Goal: Task Accomplishment & Management: Manage account settings

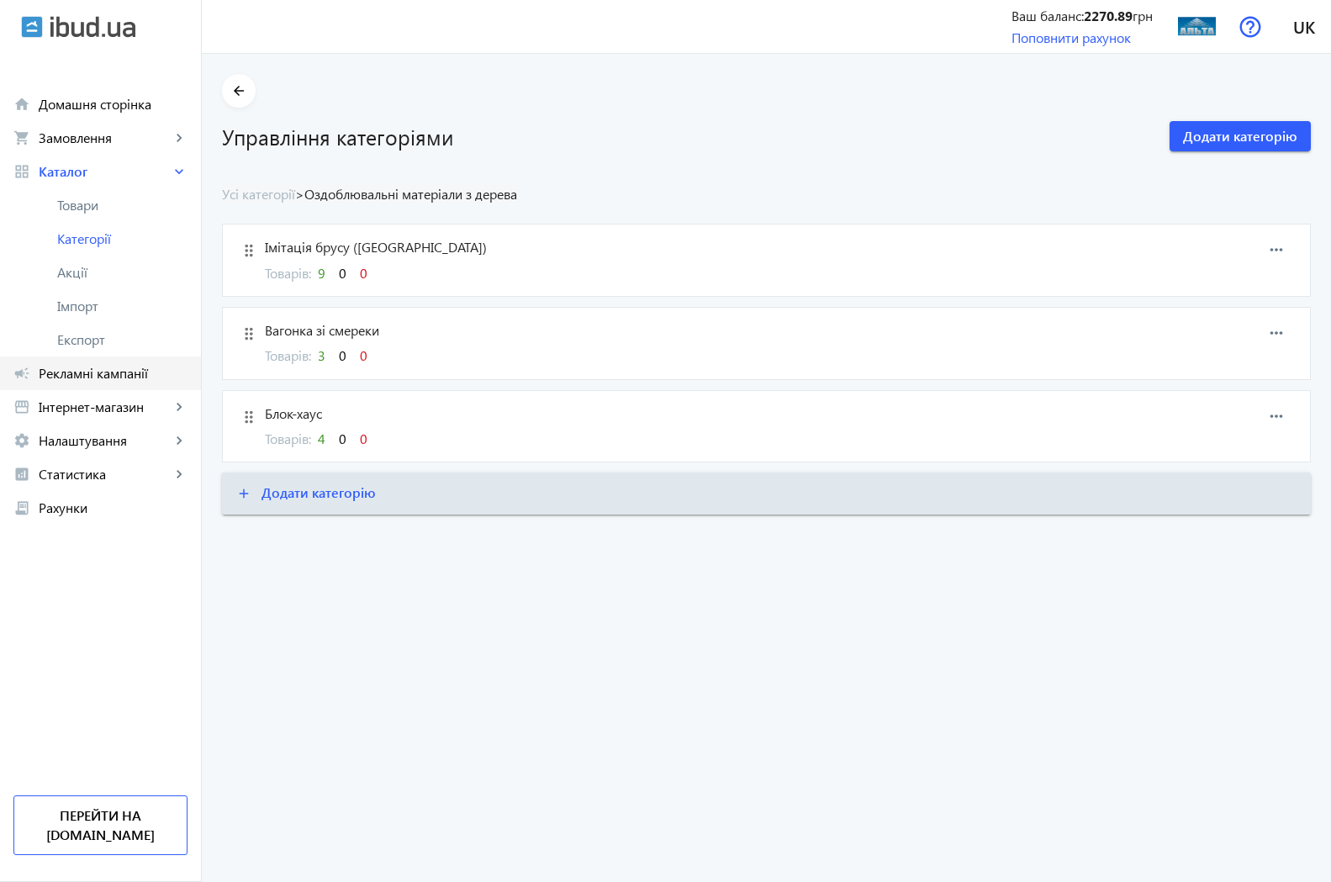
click at [83, 377] on span "Рекламні кампанії" at bounding box center [113, 373] width 149 height 17
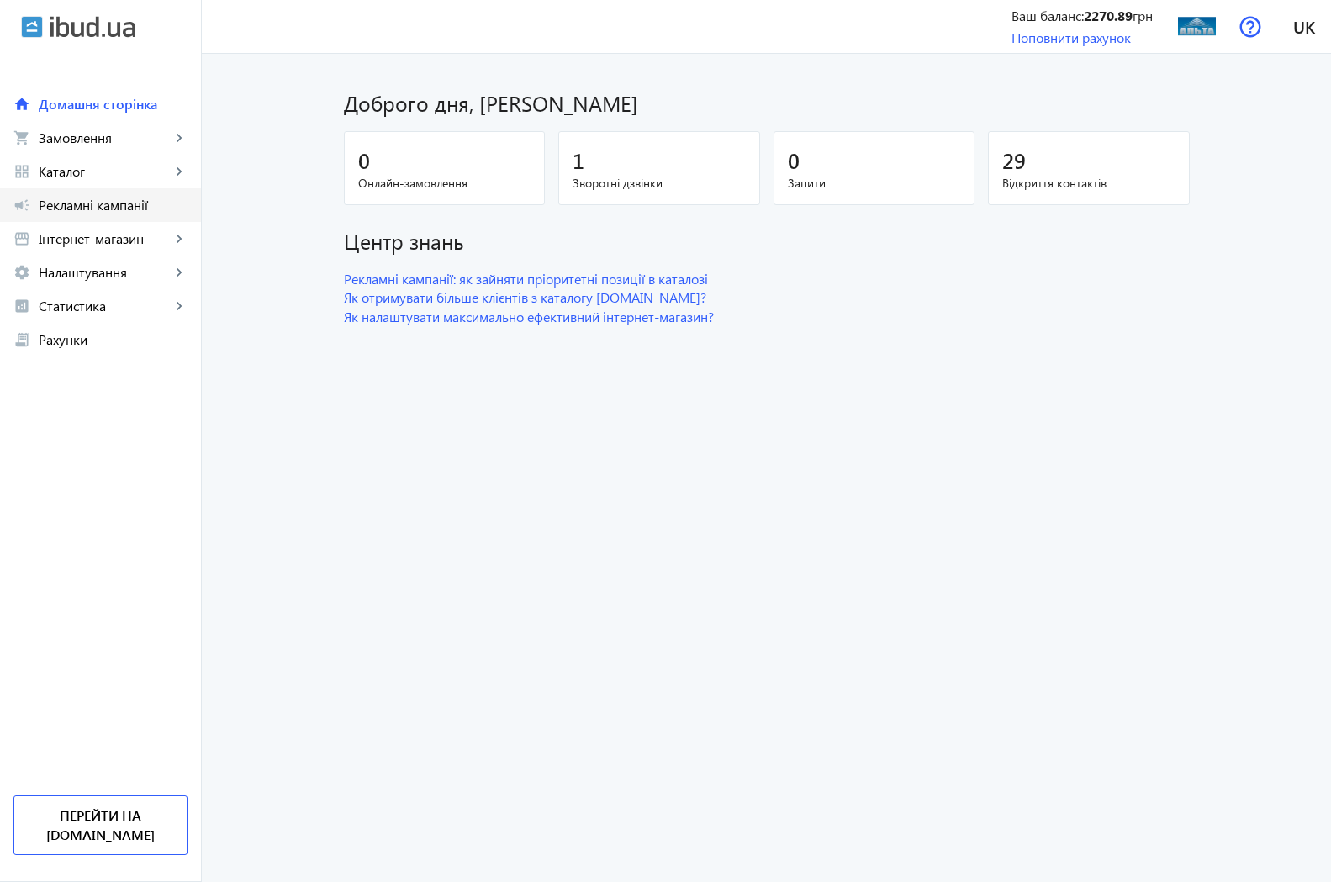
click at [95, 199] on span "Рекламні кампанії" at bounding box center [113, 205] width 149 height 17
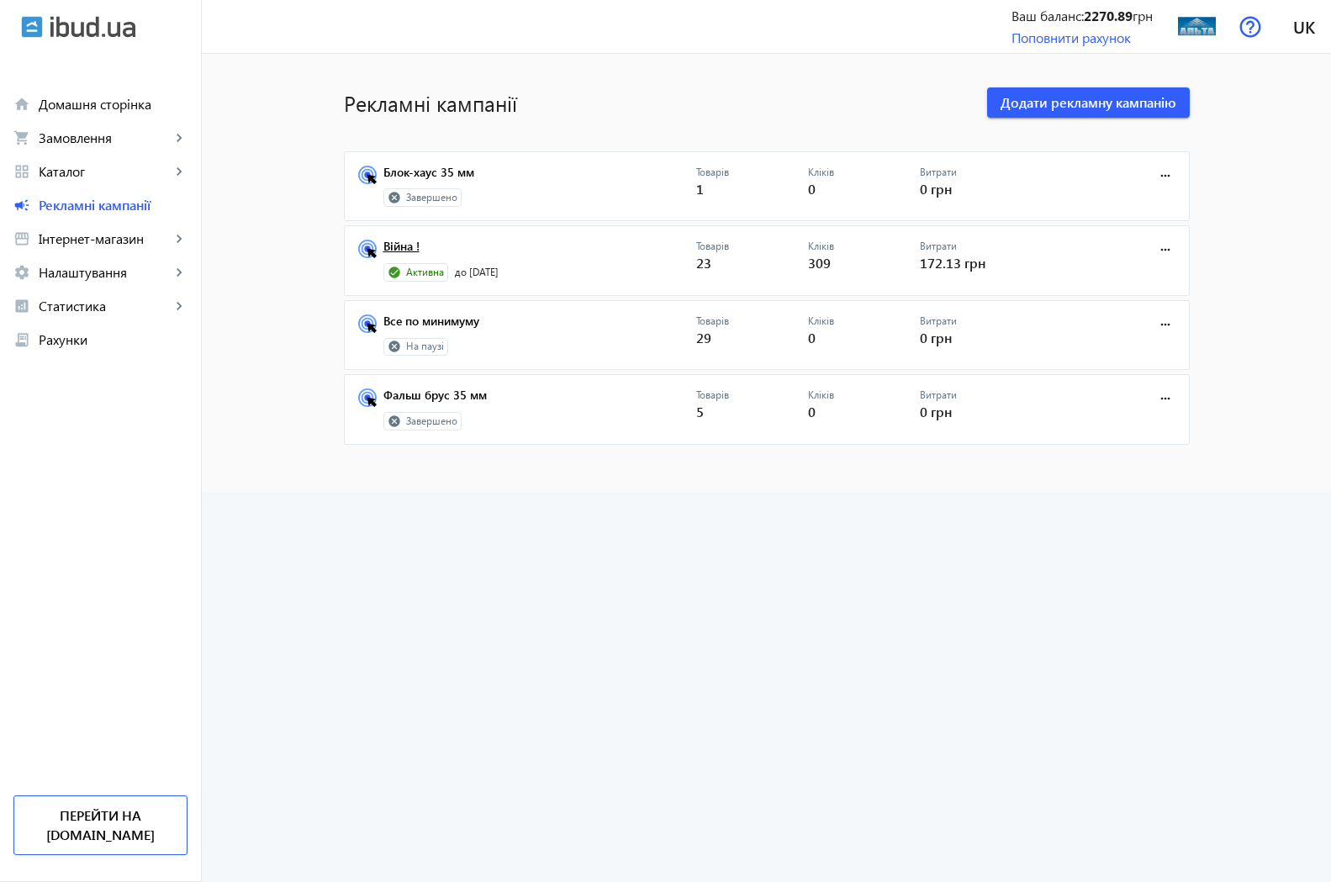
click at [388, 246] on link "Війна !" at bounding box center [540, 252] width 313 height 24
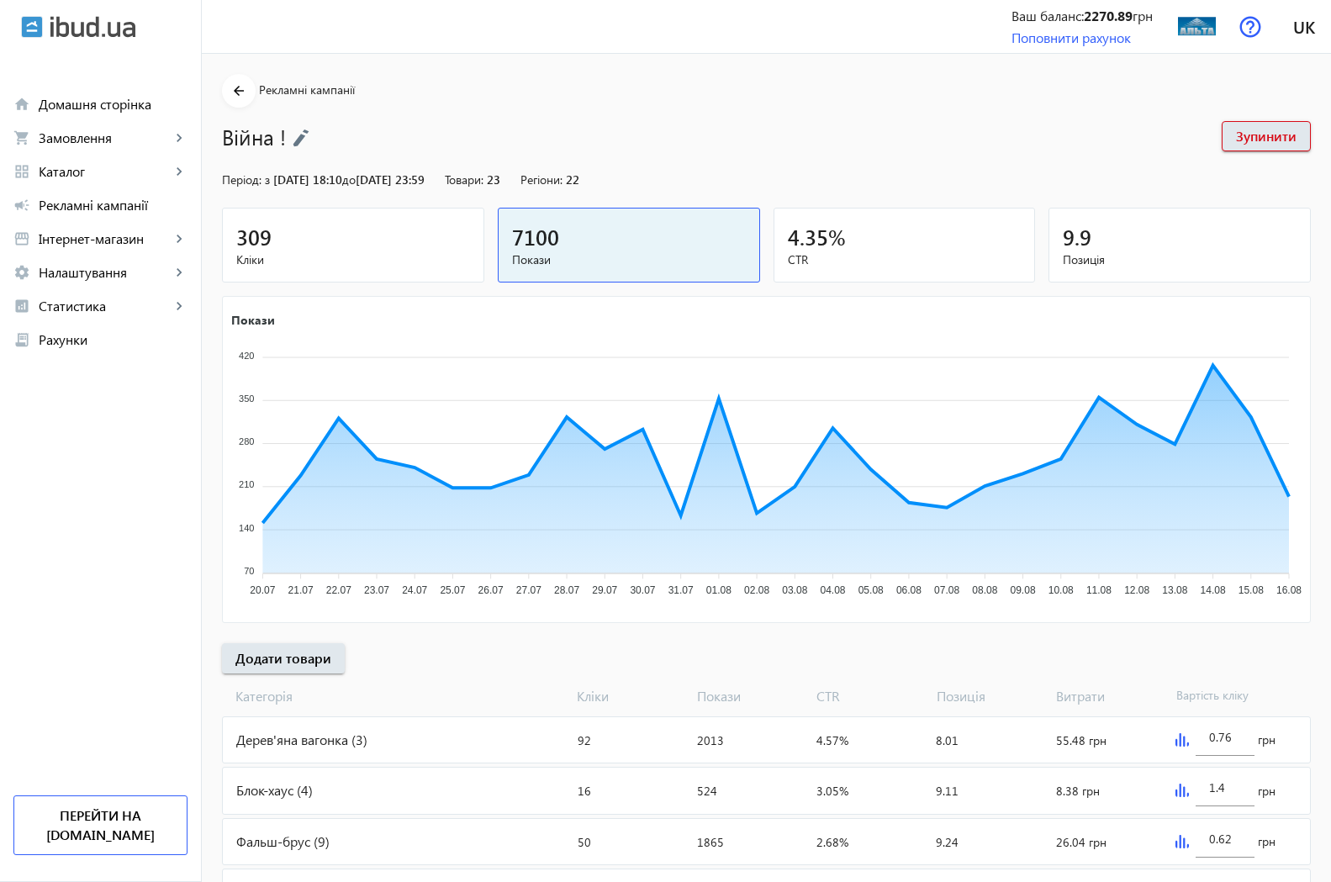
click at [248, 249] on span "309" at bounding box center [253, 237] width 35 height 28
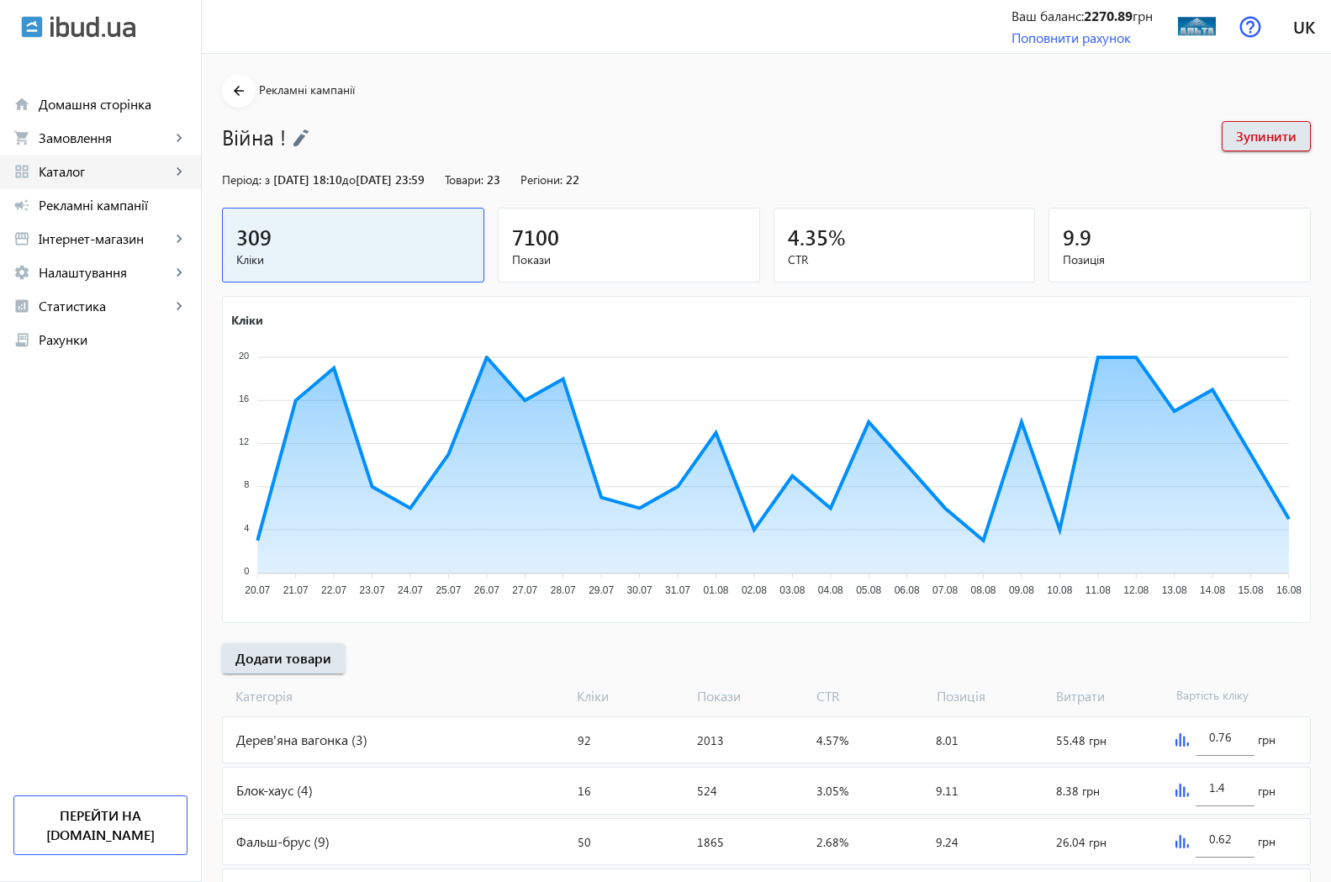
click at [61, 172] on span "Каталог" at bounding box center [105, 171] width 132 height 17
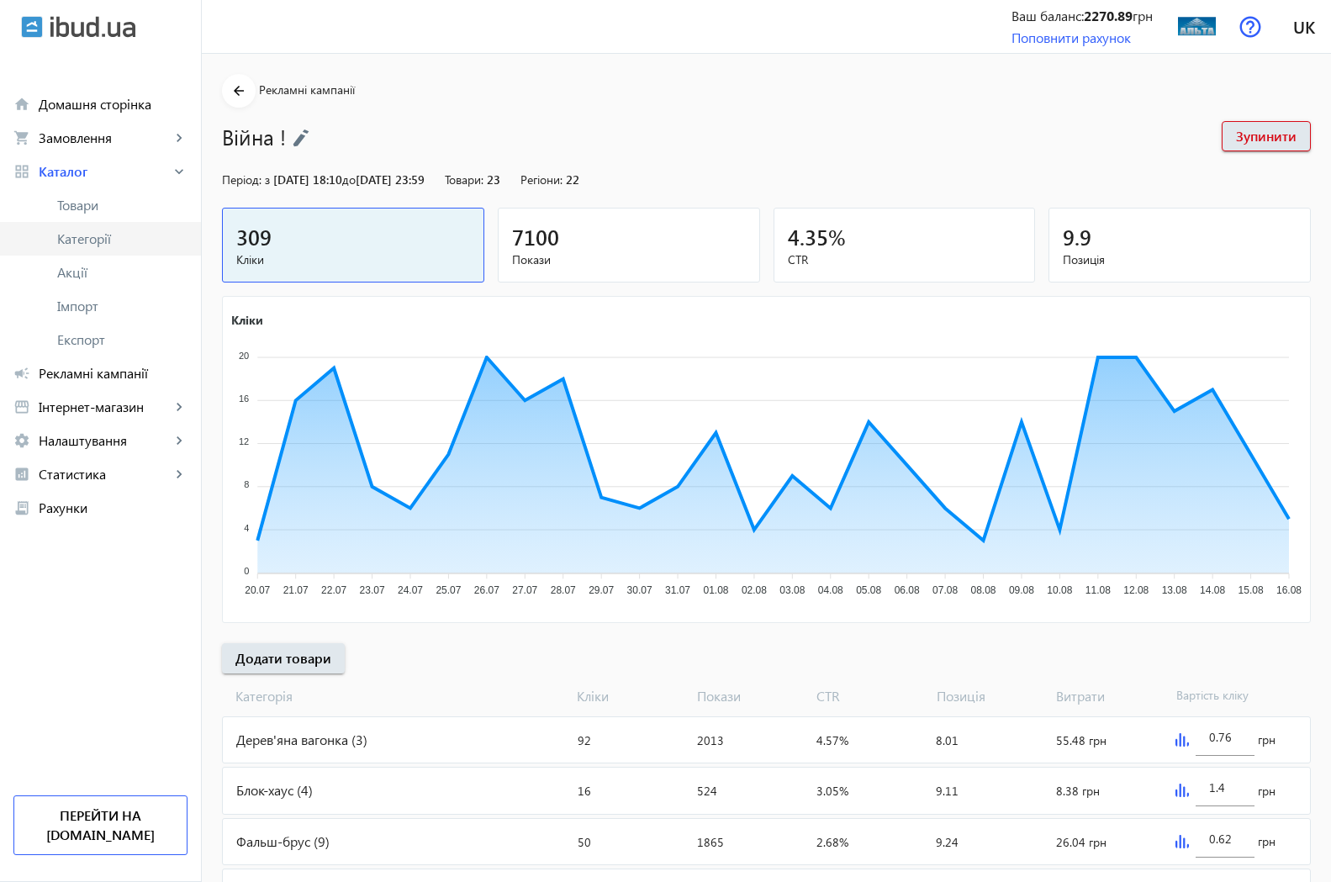
click at [95, 241] on span "Категорії" at bounding box center [122, 238] width 130 height 17
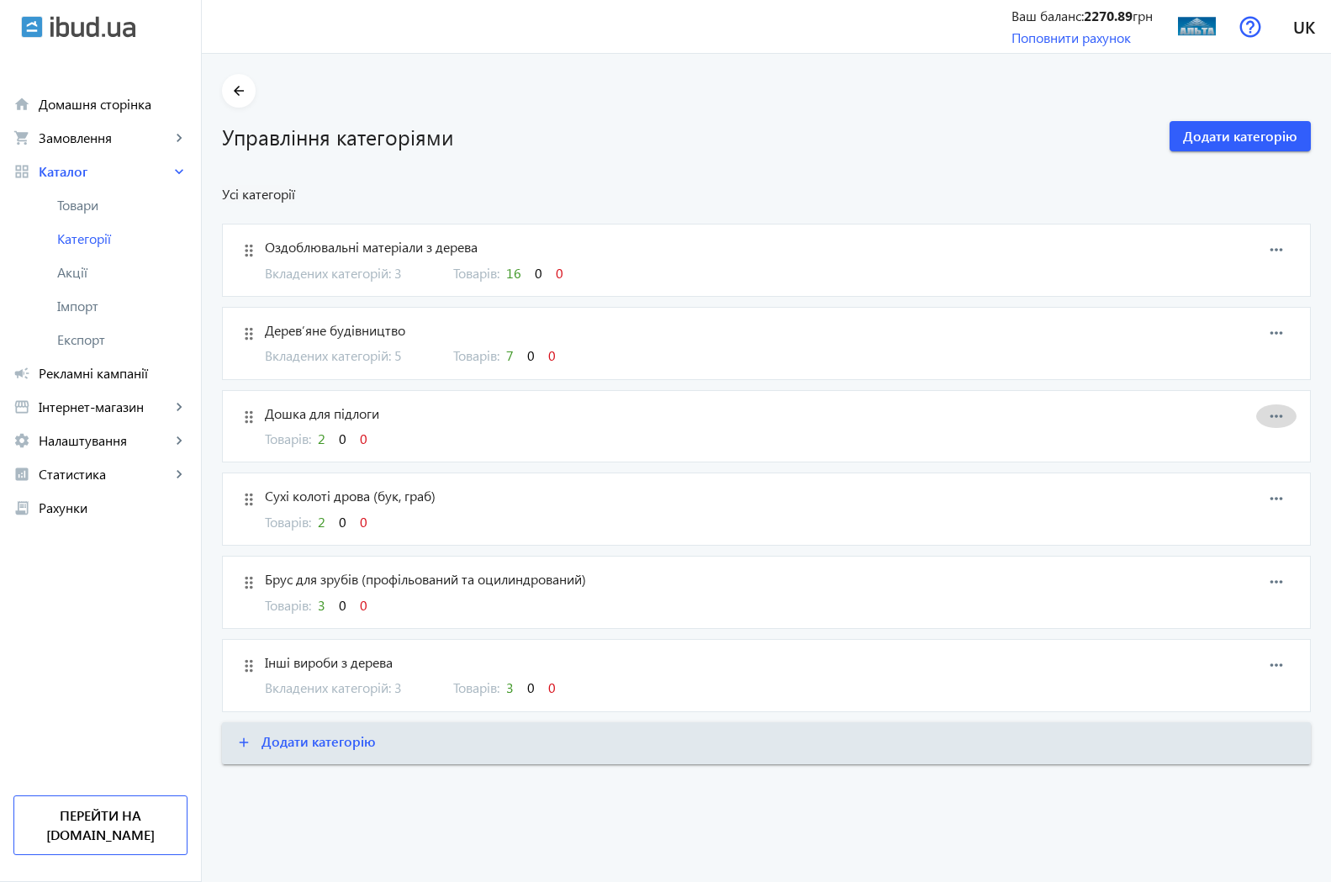
click at [1274, 420] on mat-icon "more_horiz" at bounding box center [1276, 416] width 25 height 25
click at [1243, 438] on span "Редагувати" at bounding box center [1249, 431] width 67 height 13
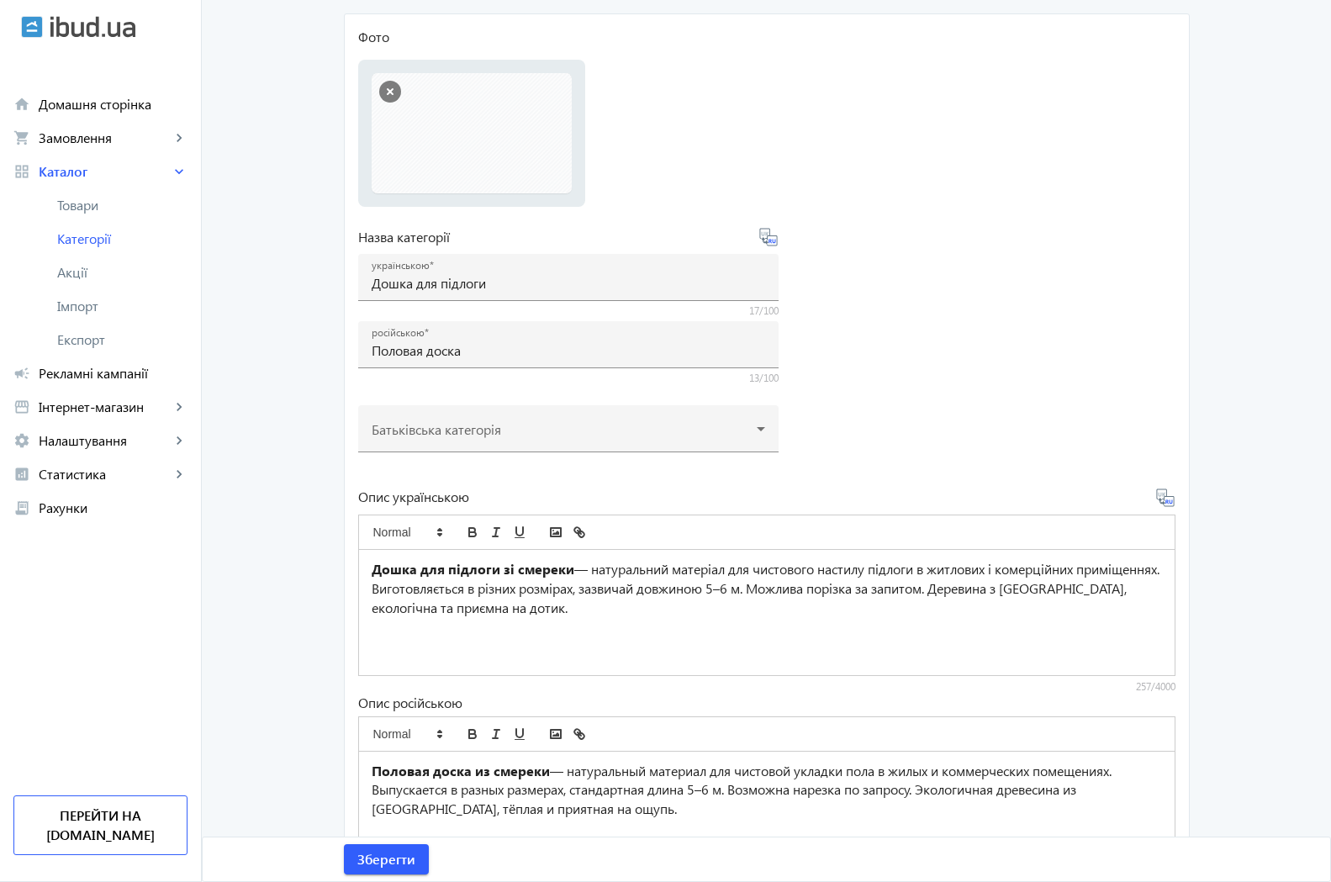
scroll to position [257, 0]
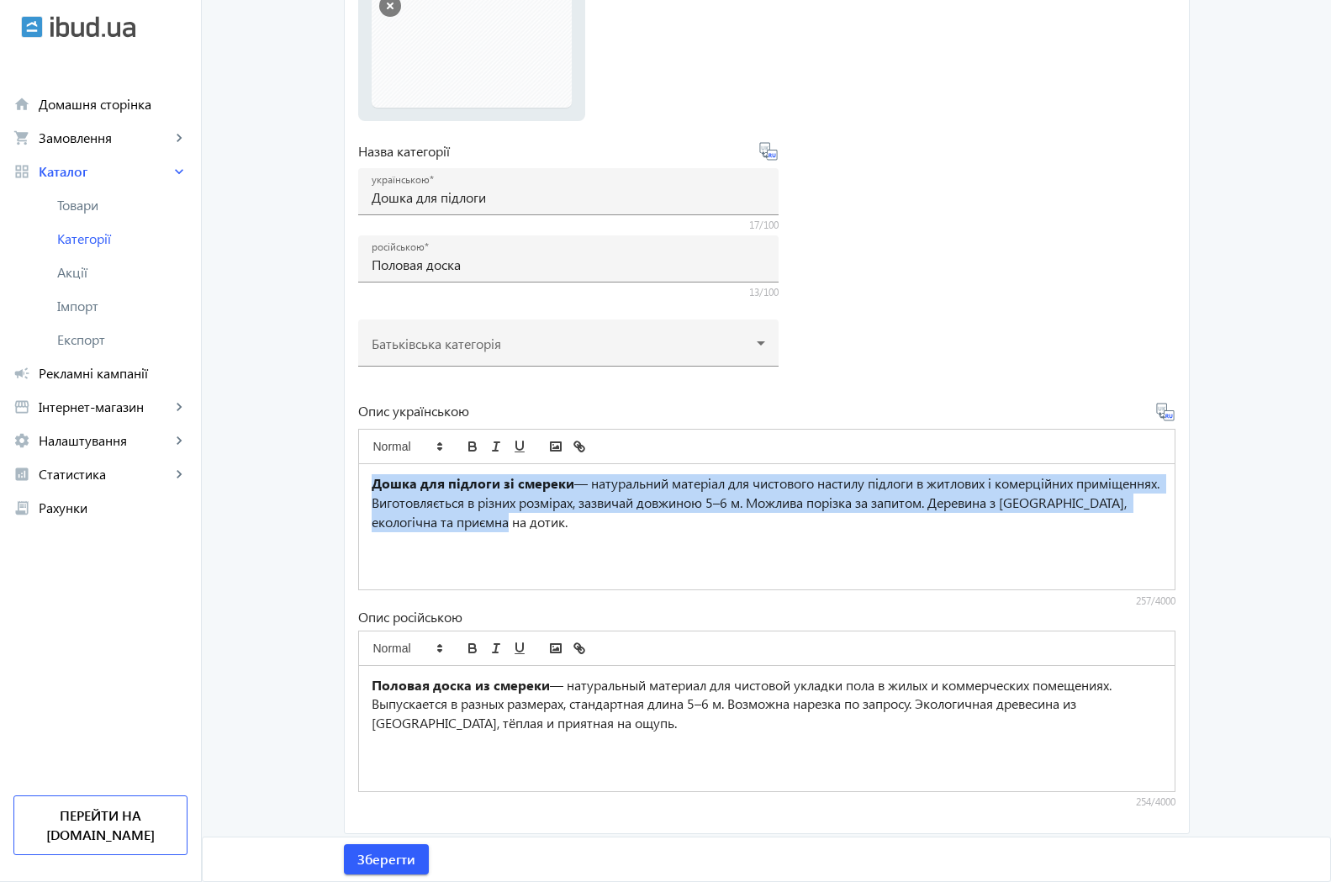
drag, startPoint x: 365, startPoint y: 484, endPoint x: 654, endPoint y: 526, distance: 292.4
click at [654, 526] on p "Дошка для підлоги зі смереки — натуральний матеріал для чистового настилу підло…" at bounding box center [767, 502] width 791 height 57
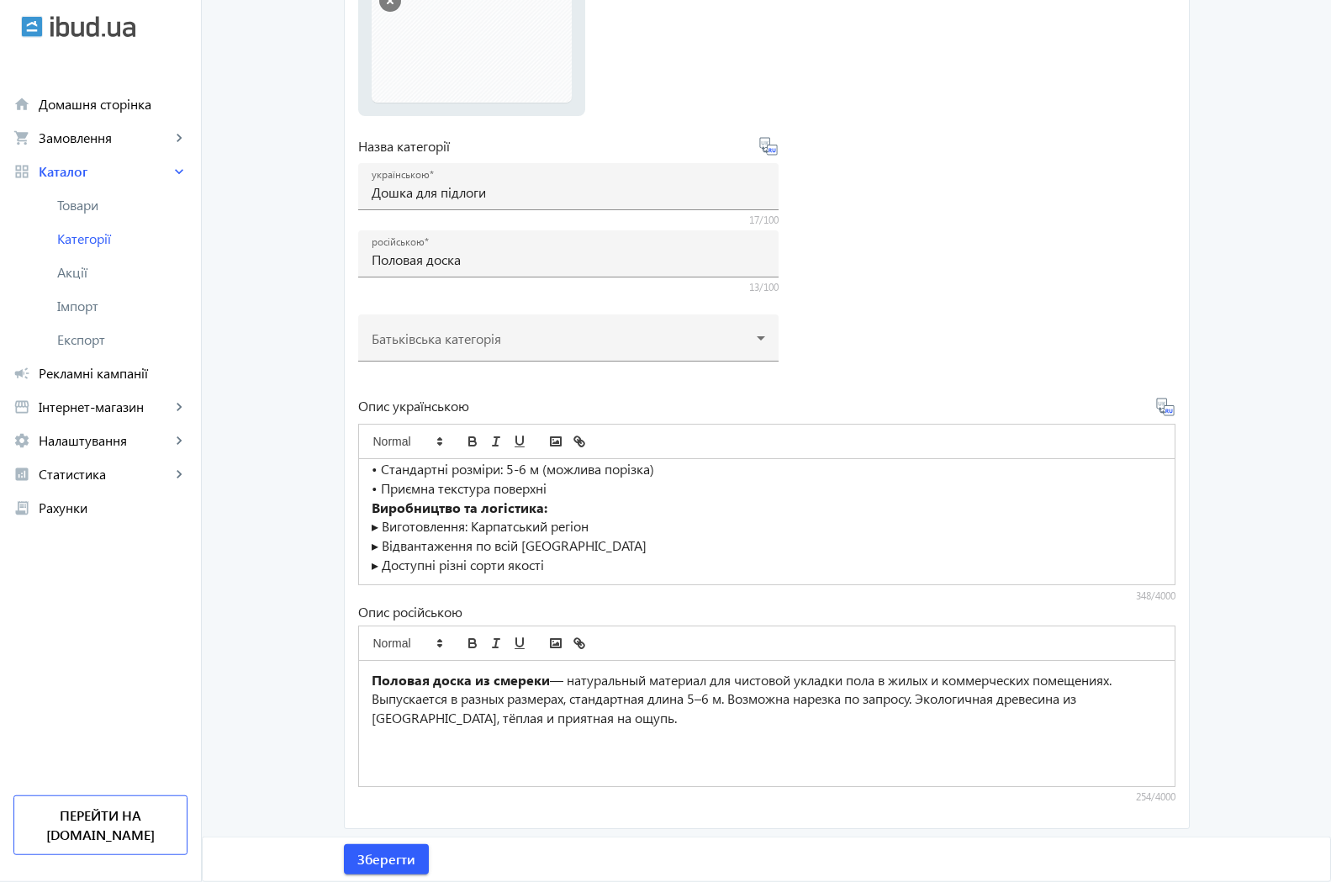
scroll to position [265, 0]
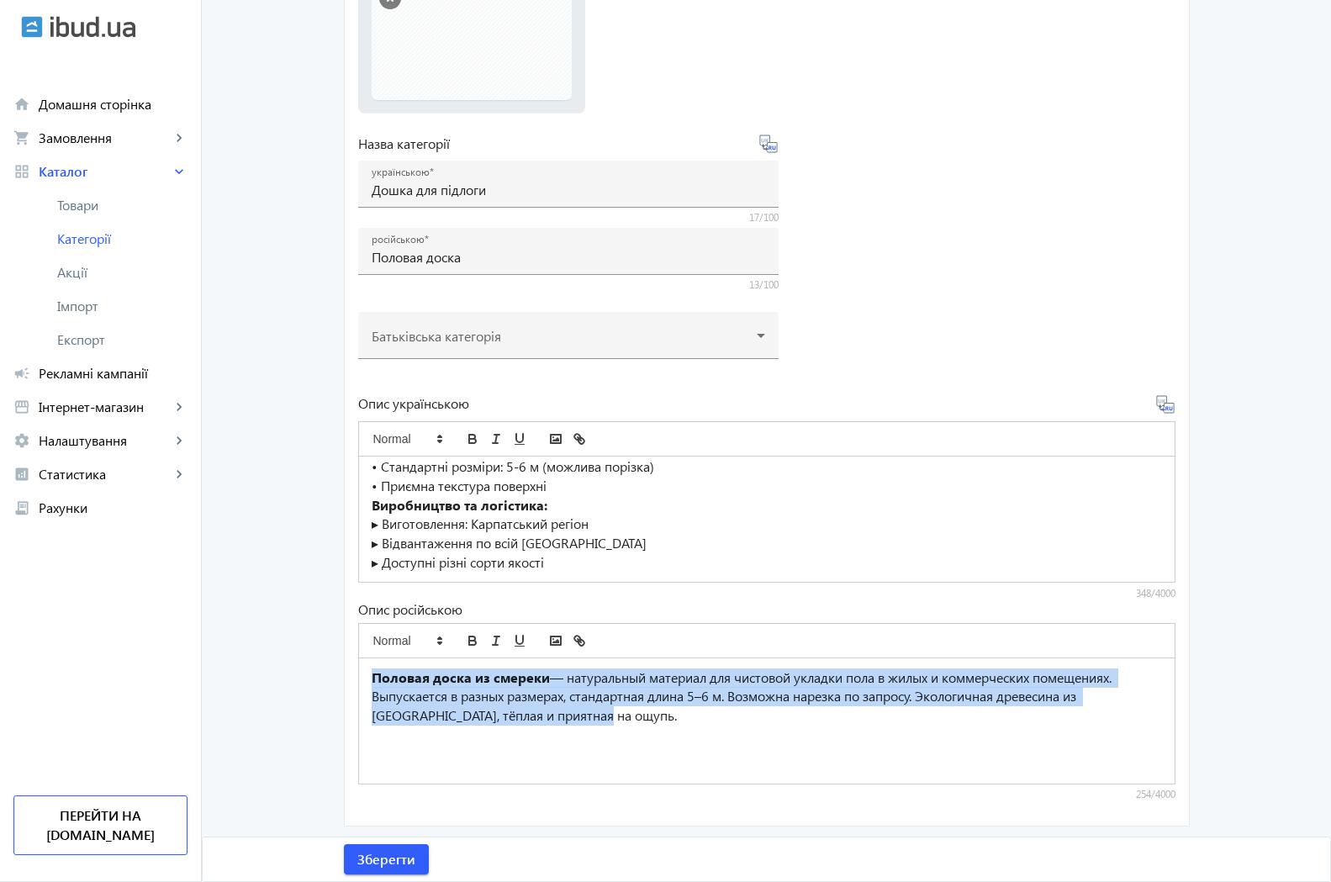
drag, startPoint x: 363, startPoint y: 678, endPoint x: 605, endPoint y: 761, distance: 255.3
click at [605, 761] on div "Половая доска из смереки — натуральный материал для чистовой укладки пола в жил…" at bounding box center [767, 721] width 816 height 125
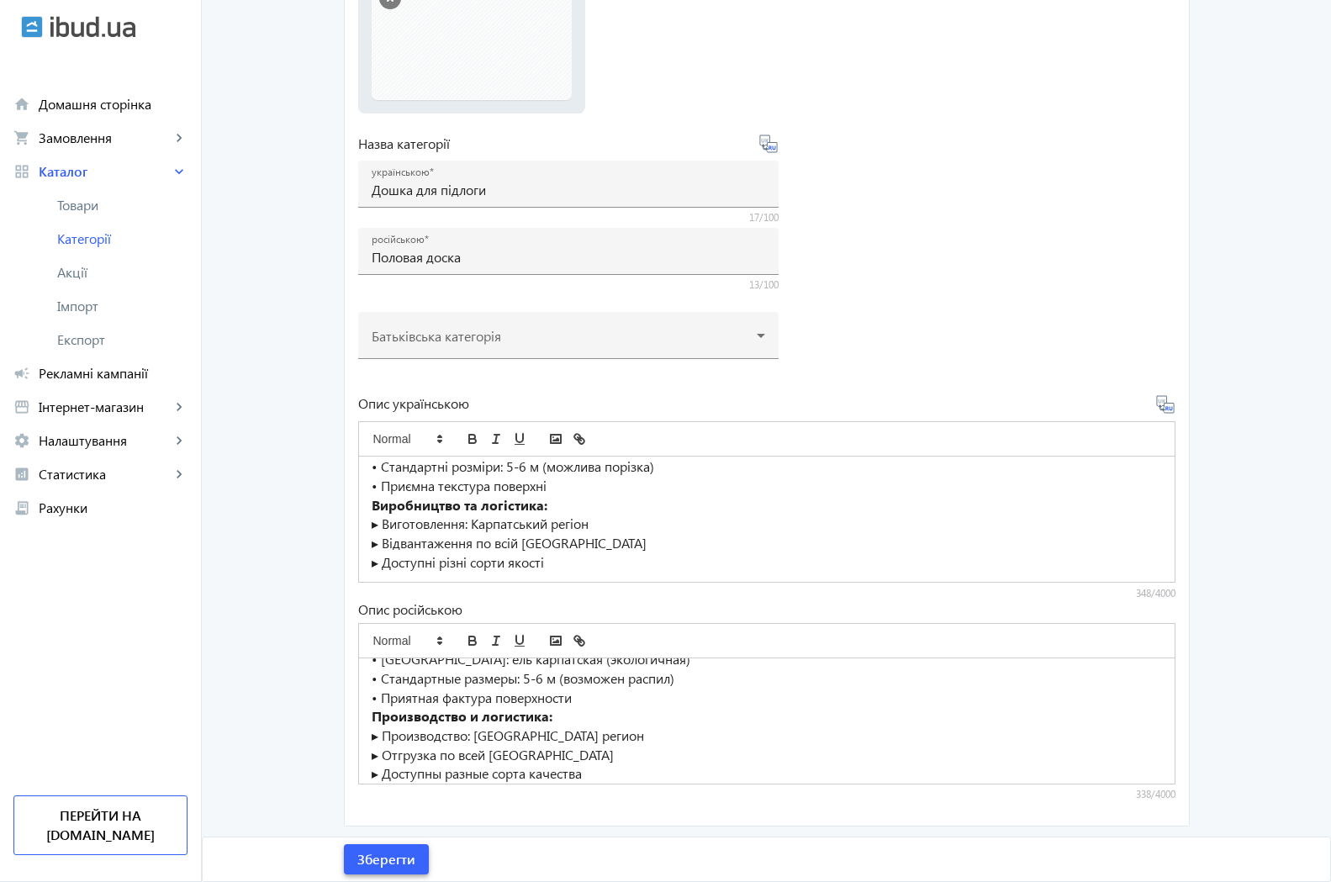
click at [384, 855] on span "Зберегти" at bounding box center [386, 859] width 58 height 19
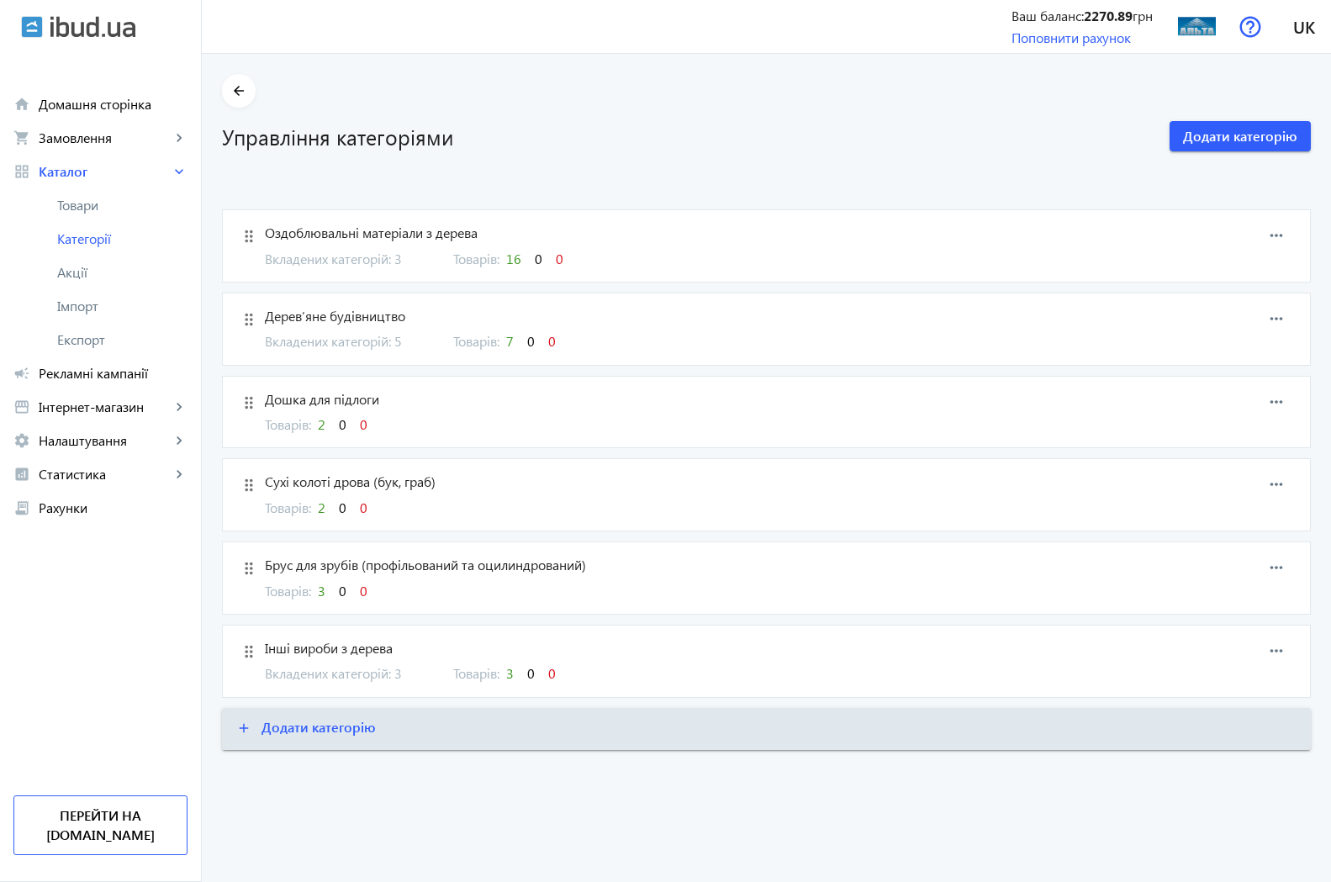
click at [297, 569] on span "Брус для зрубів (профільований та оцилиндрований)" at bounding box center [687, 565] width 845 height 19
click at [1283, 565] on mat-icon "more_horiz" at bounding box center [1276, 567] width 25 height 25
click at [93, 241] on div at bounding box center [665, 441] width 1331 height 882
click at [1283, 564] on mat-icon "more_horiz" at bounding box center [1276, 567] width 25 height 25
click at [1241, 585] on span "Редагувати" at bounding box center [1249, 582] width 67 height 13
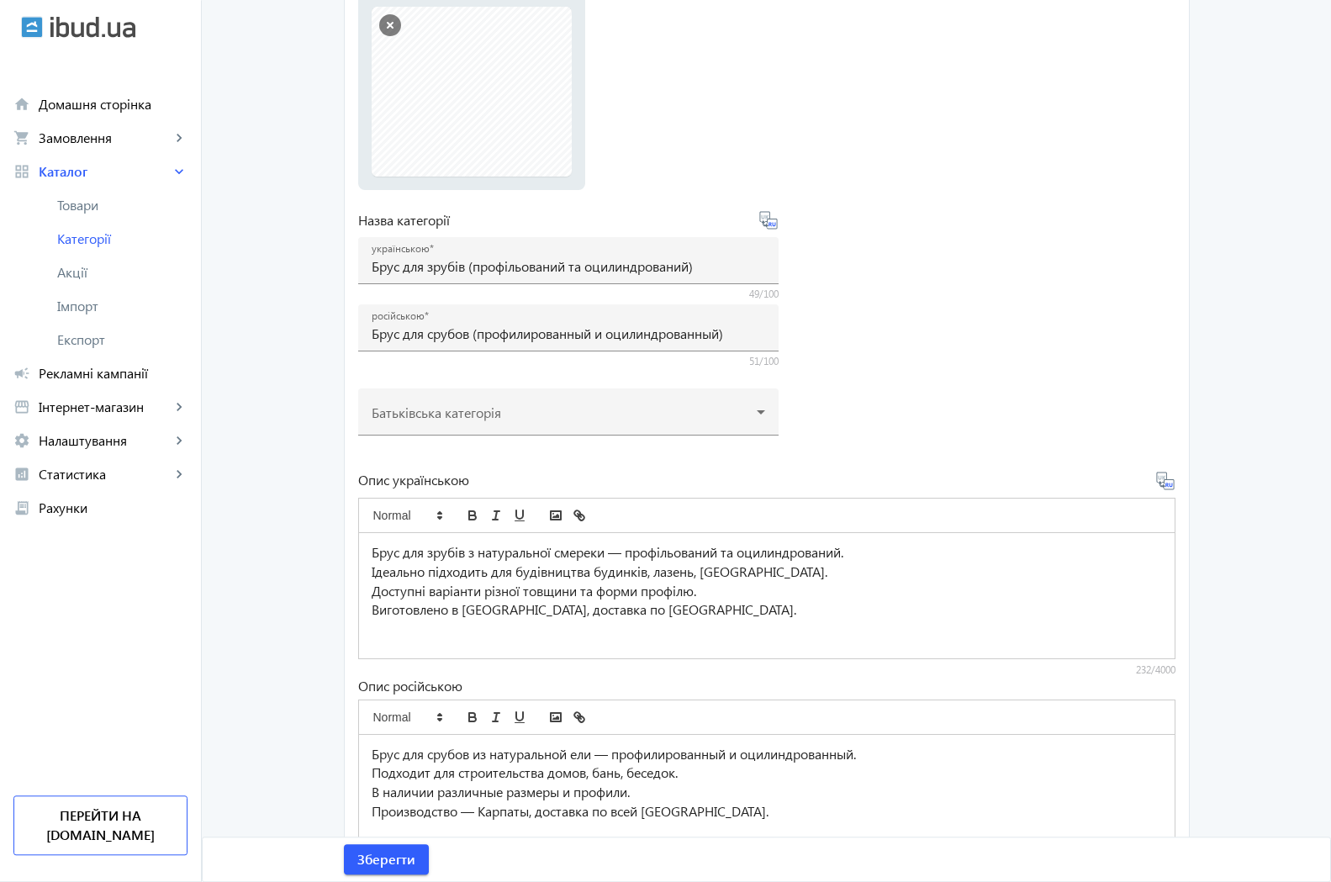
scroll to position [257, 0]
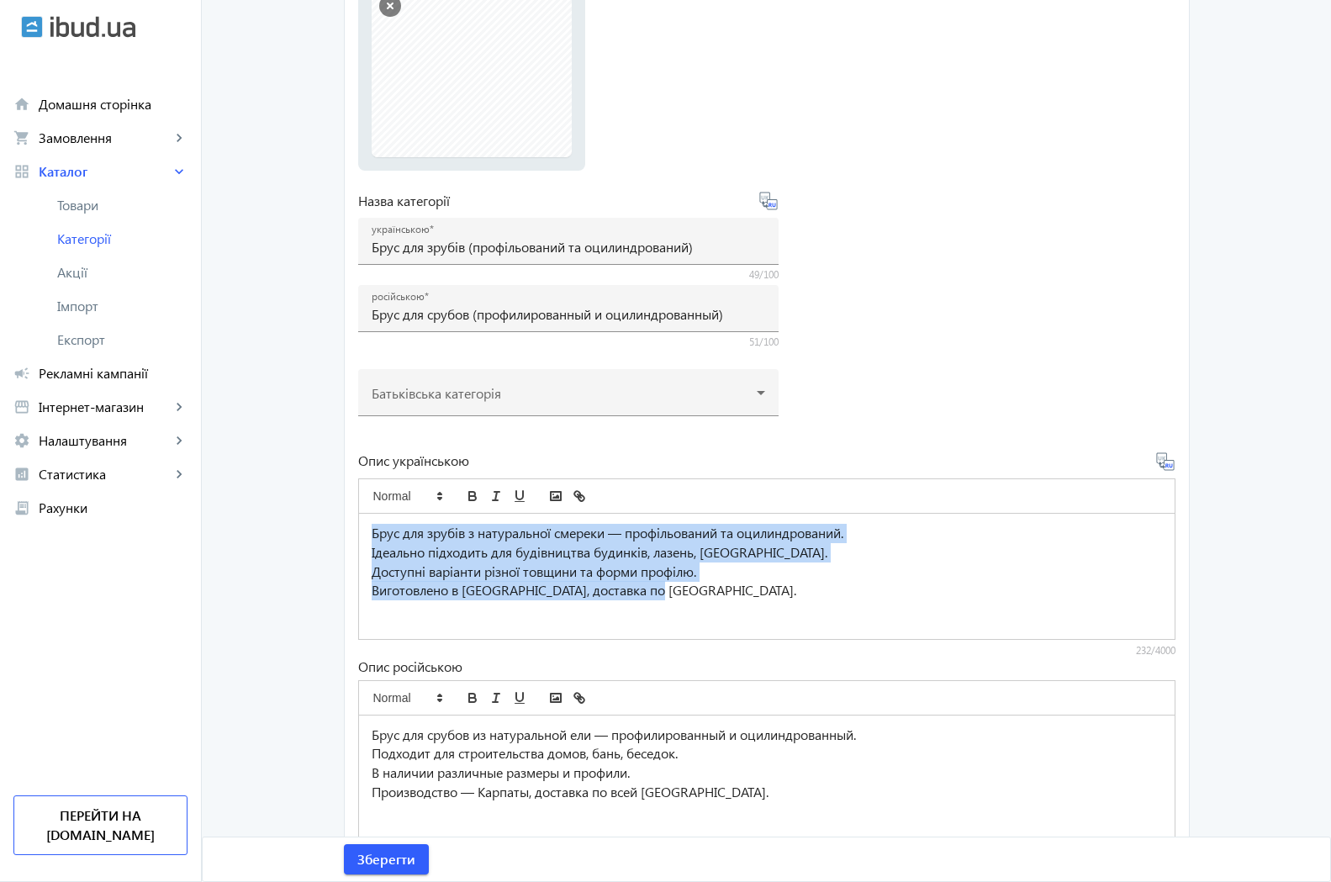
drag, startPoint x: 361, startPoint y: 531, endPoint x: 788, endPoint y: 604, distance: 433.5
click at [788, 604] on div "Брус для зрубів з натуральної смереки — профільований та оцилиндрований. Ідеаль…" at bounding box center [767, 576] width 816 height 125
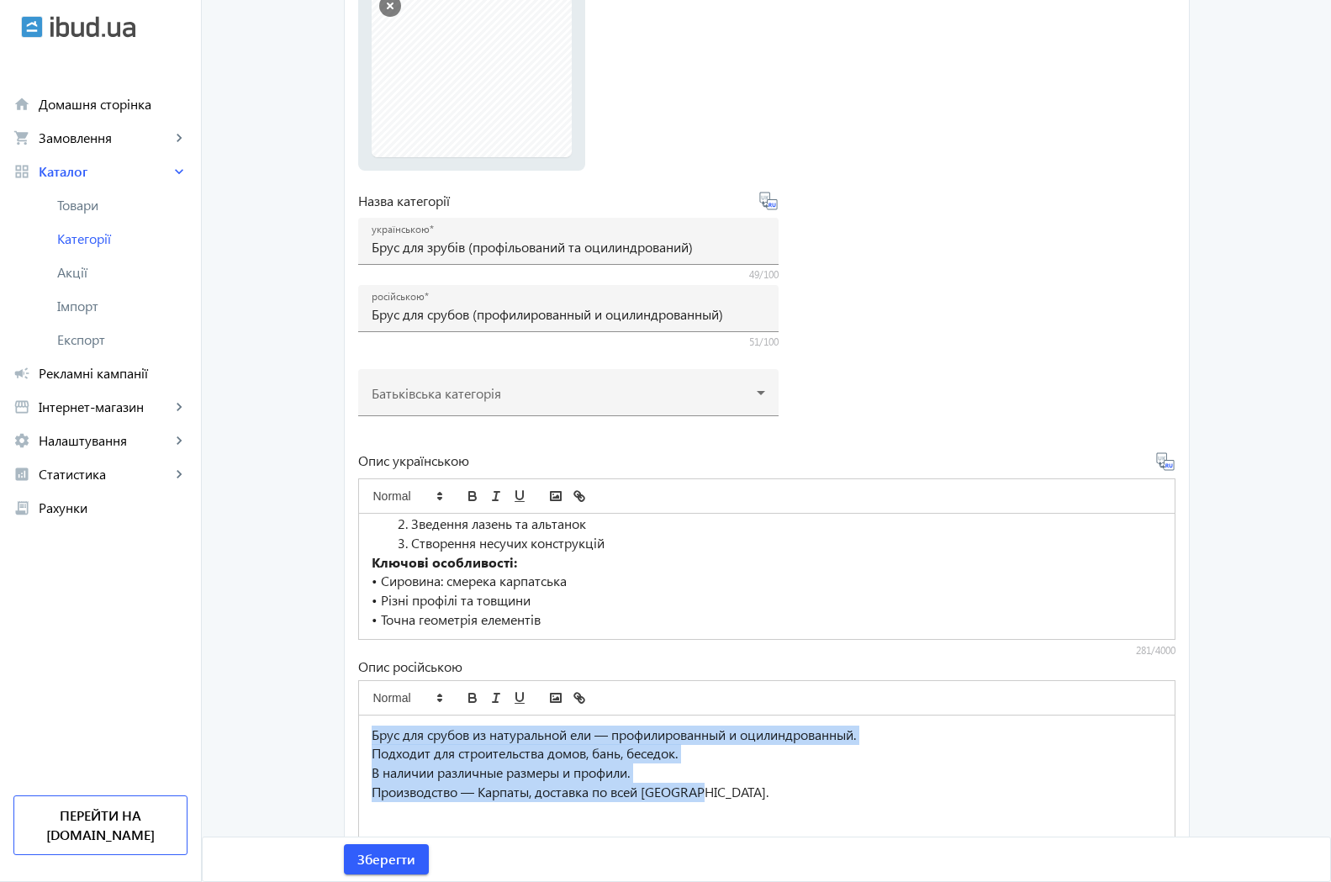
scroll to position [315, 0]
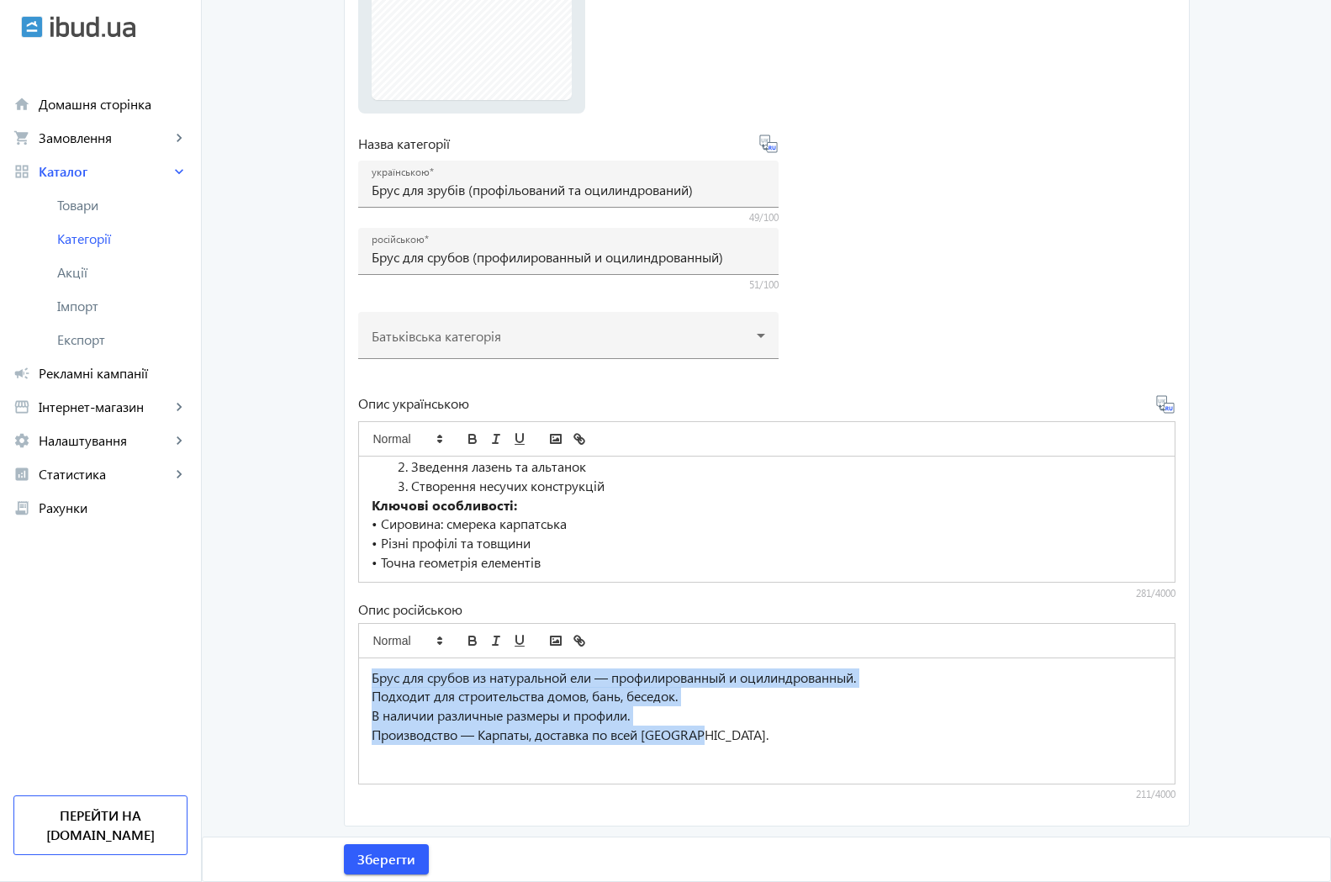
drag, startPoint x: 362, startPoint y: 738, endPoint x: 942, endPoint y: 860, distance: 593.0
click at [1004, 784] on div "Брус для срубов из натуральной ели — профилированный и оцилиндрованный. Подходи…" at bounding box center [767, 721] width 816 height 125
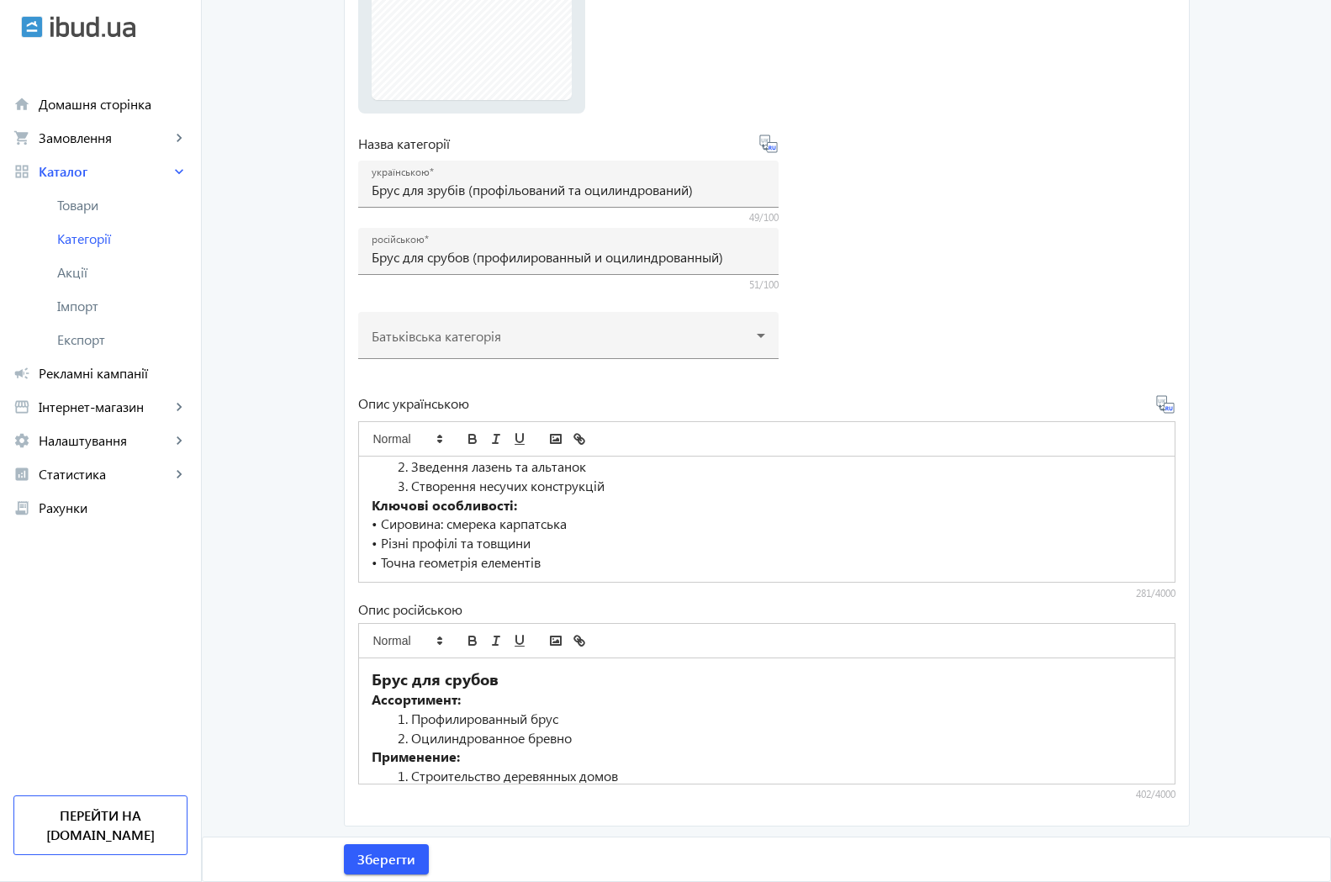
scroll to position [193, 0]
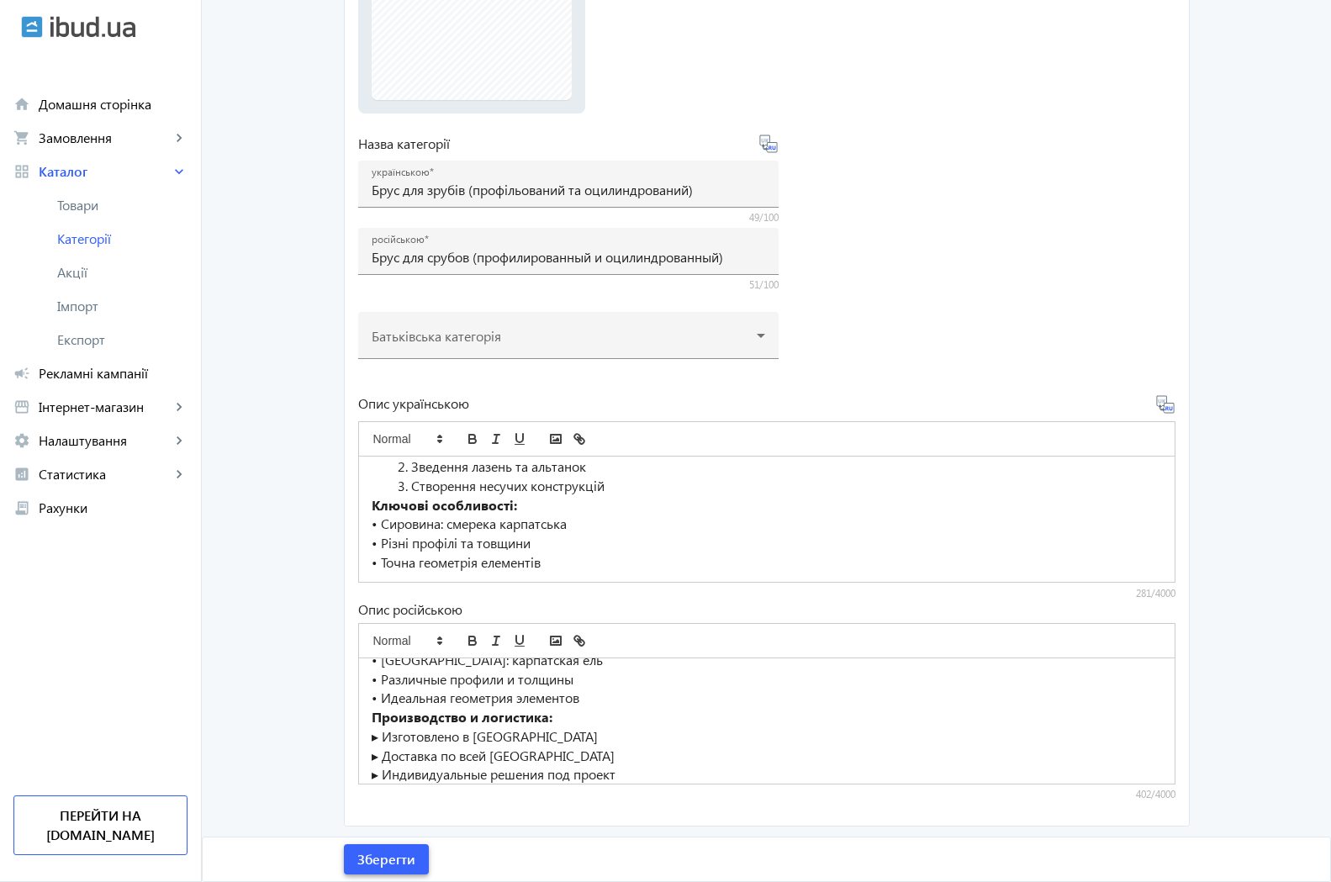
click at [372, 857] on span "Зберегти" at bounding box center [386, 859] width 58 height 19
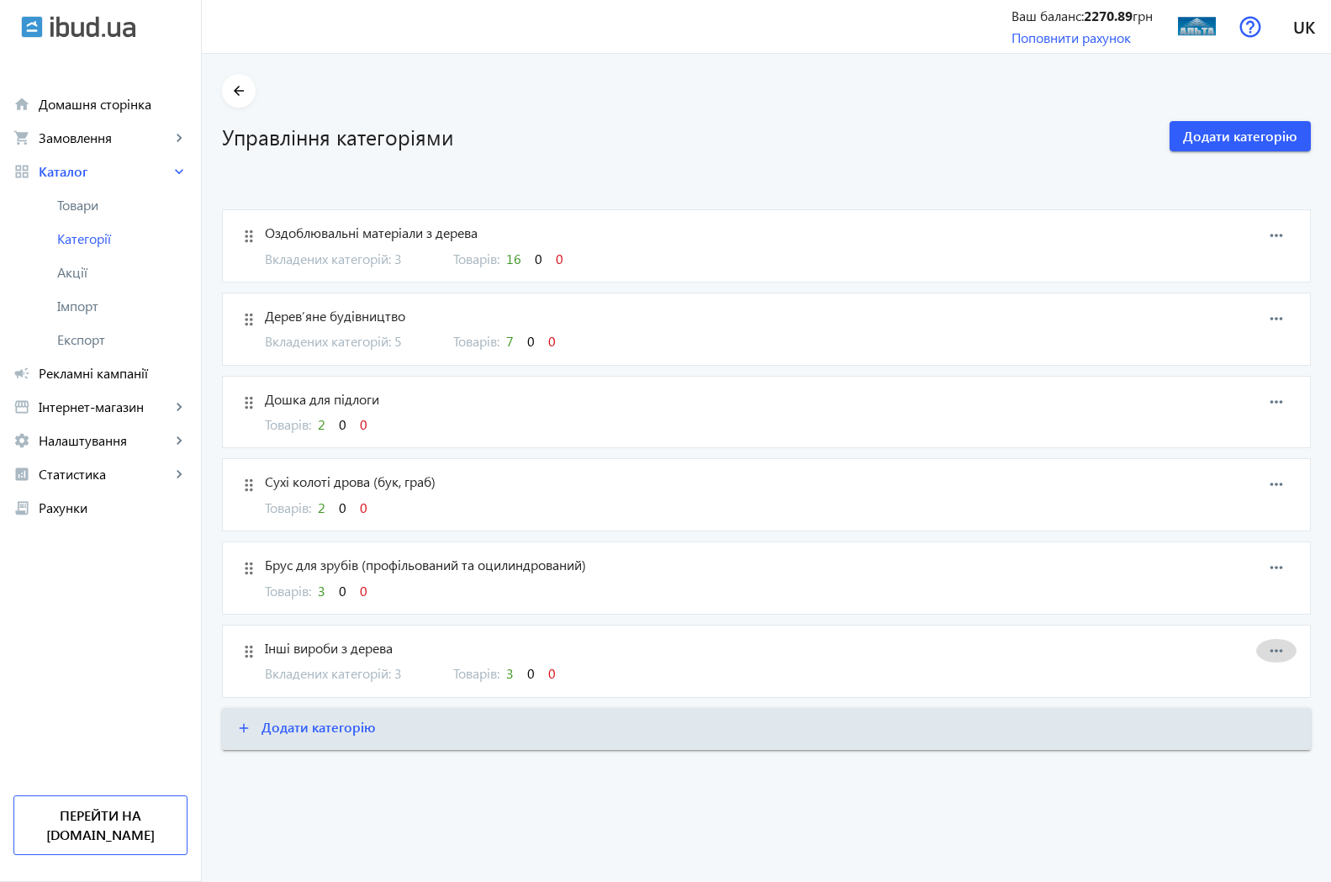
click at [1272, 655] on mat-icon "more_horiz" at bounding box center [1276, 650] width 25 height 25
click at [1234, 670] on span "Редагувати" at bounding box center [1249, 665] width 67 height 13
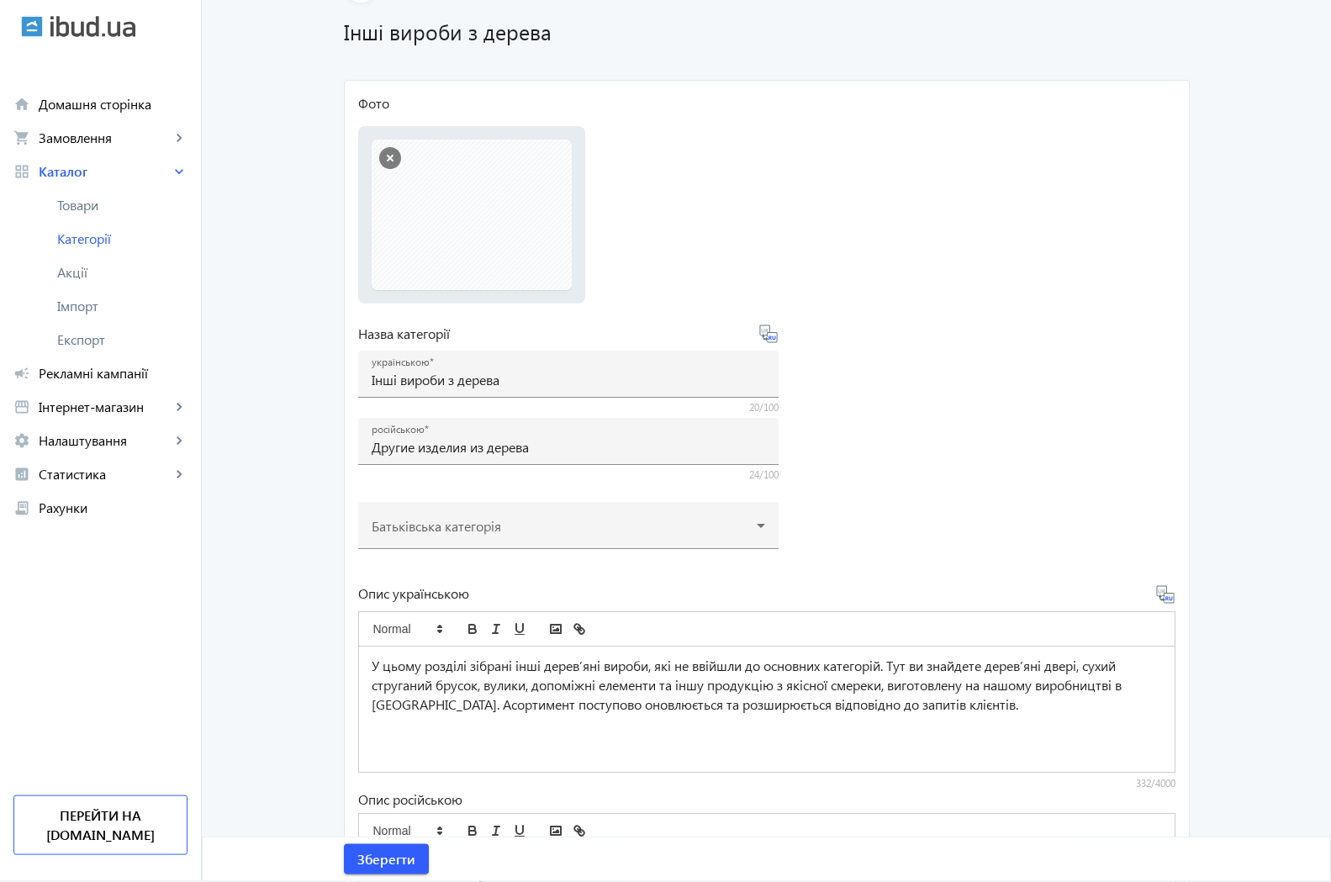
scroll to position [172, 0]
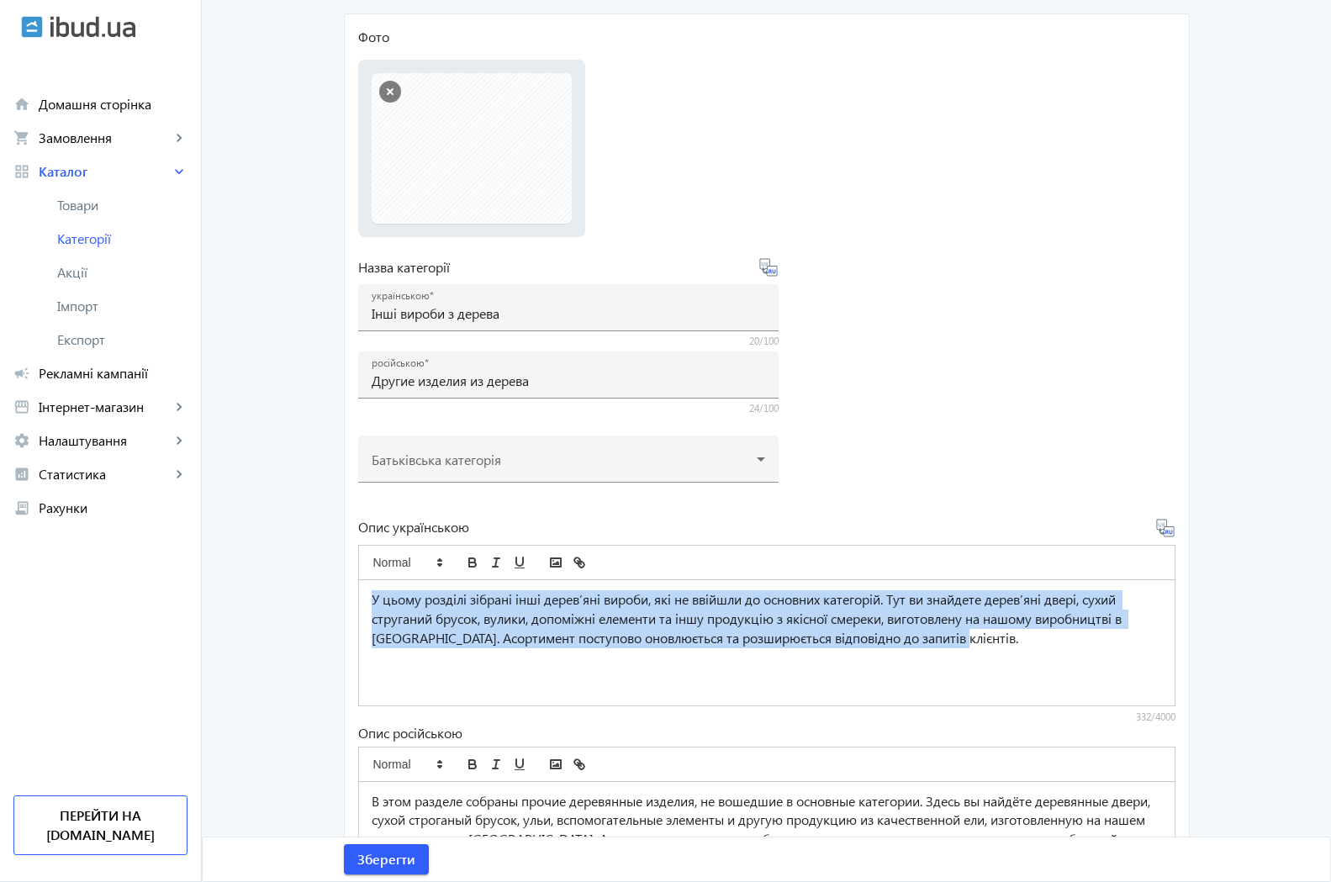
drag, startPoint x: 363, startPoint y: 597, endPoint x: 1053, endPoint y: 661, distance: 692.6
click at [1053, 661] on div "У цьому розділі зібрані інші дерев’яні вироби, які не ввійшли до основних катег…" at bounding box center [767, 642] width 816 height 125
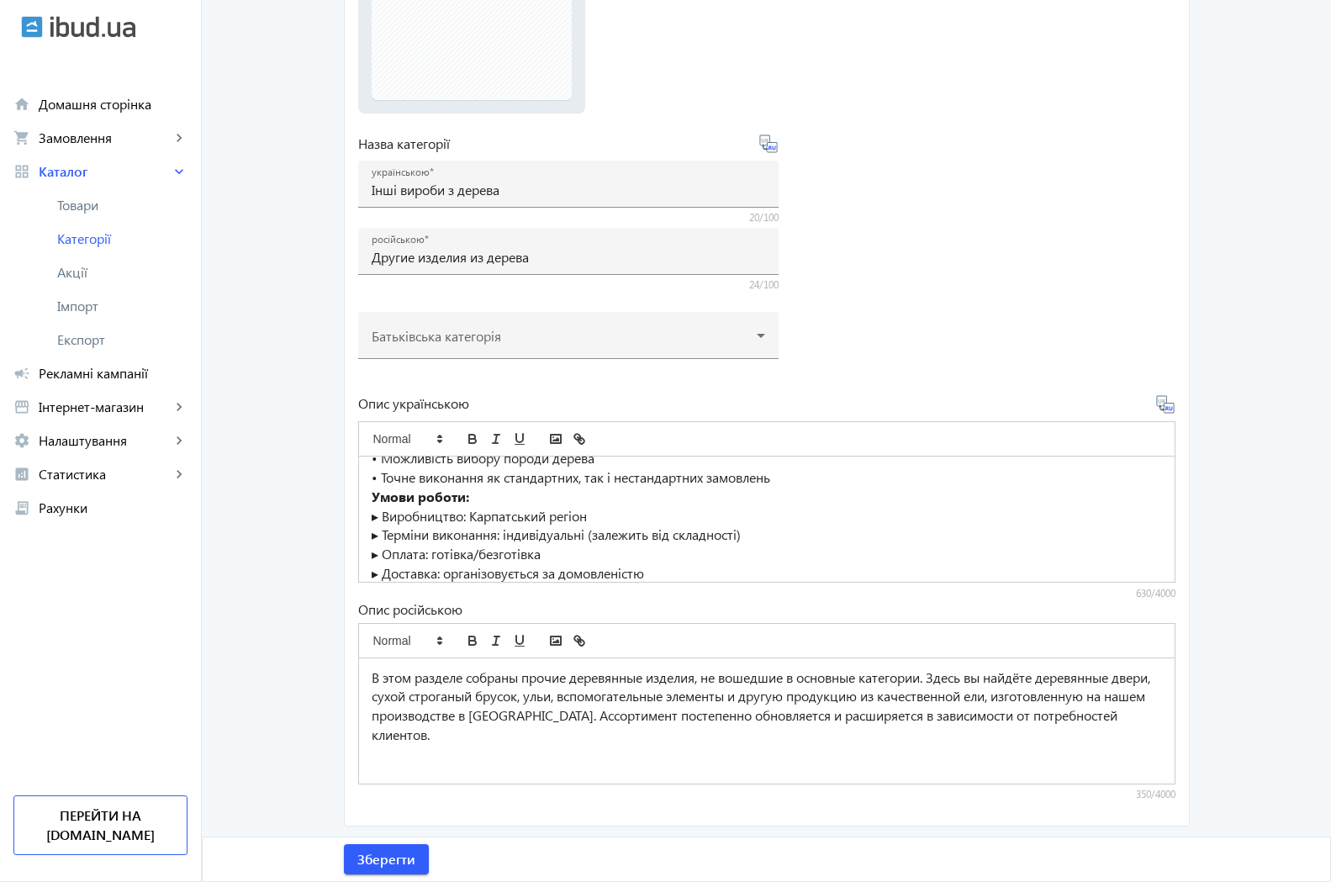
scroll to position [280, 0]
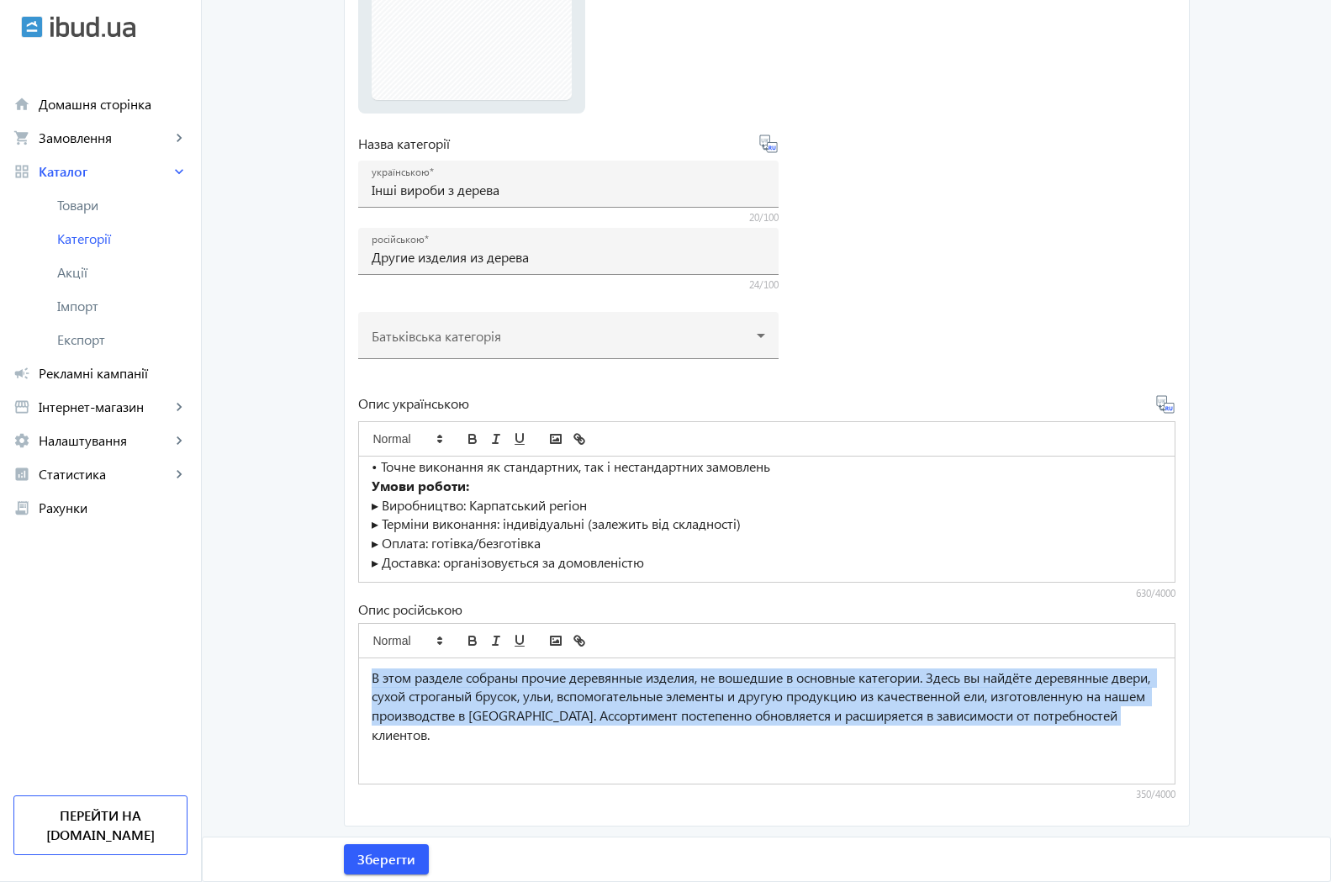
drag, startPoint x: 362, startPoint y: 682, endPoint x: 500, endPoint y: 780, distance: 168.8
click at [500, 780] on div "В этом разделе собраны прочие деревянные изделия, не вошедшие в основные катего…" at bounding box center [767, 721] width 816 height 125
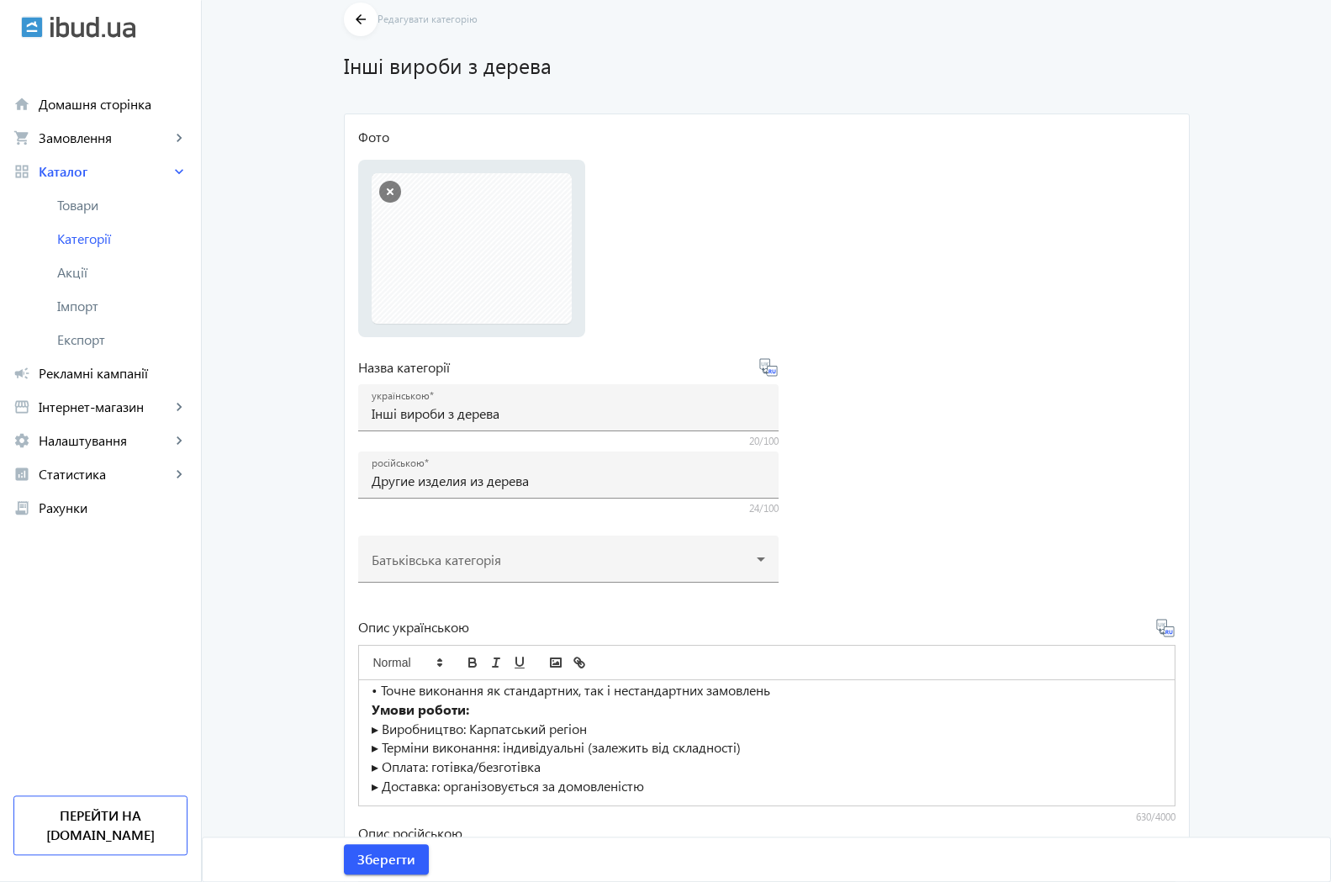
scroll to position [38, 0]
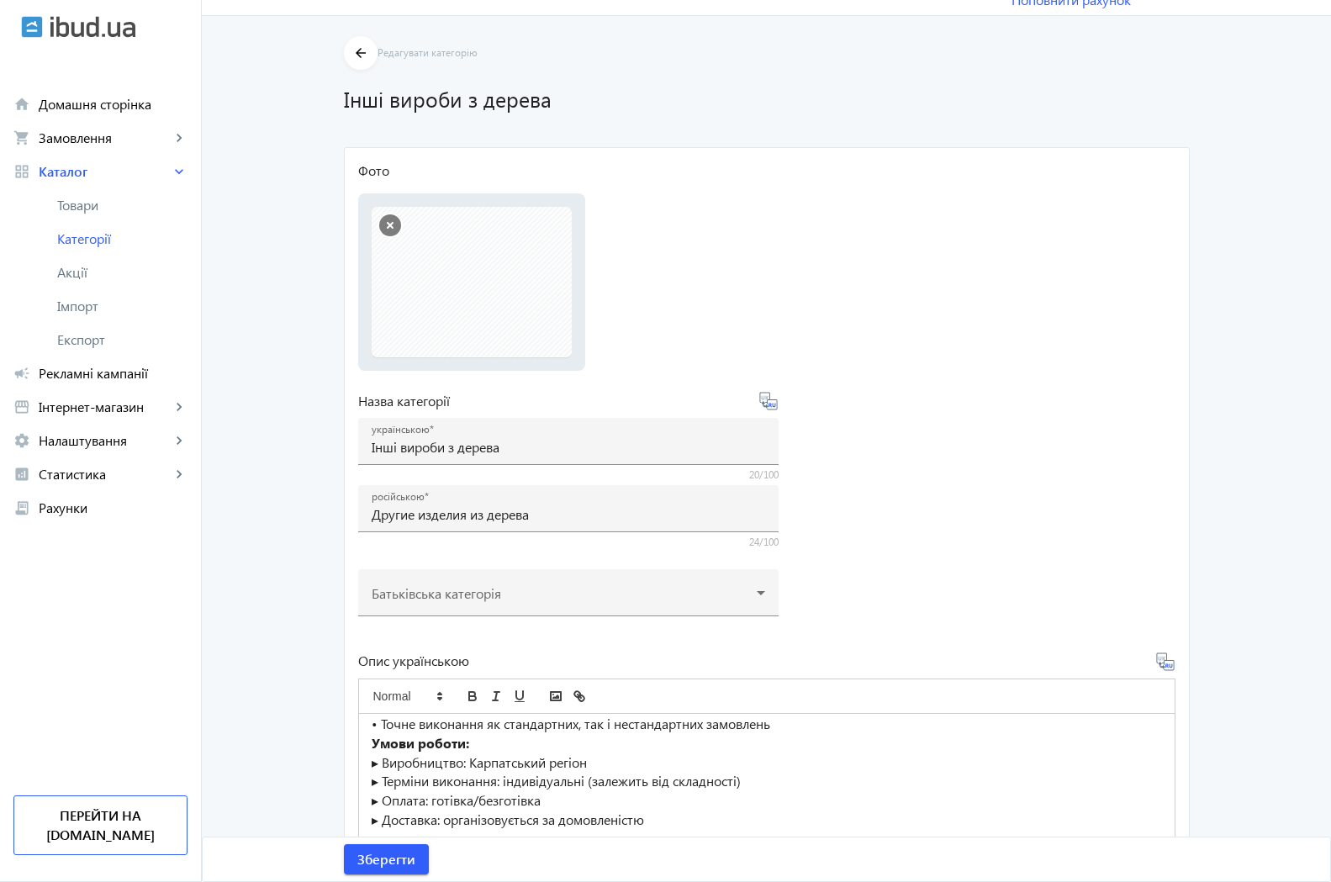
click at [381, 228] on button "button" at bounding box center [390, 225] width 22 height 22
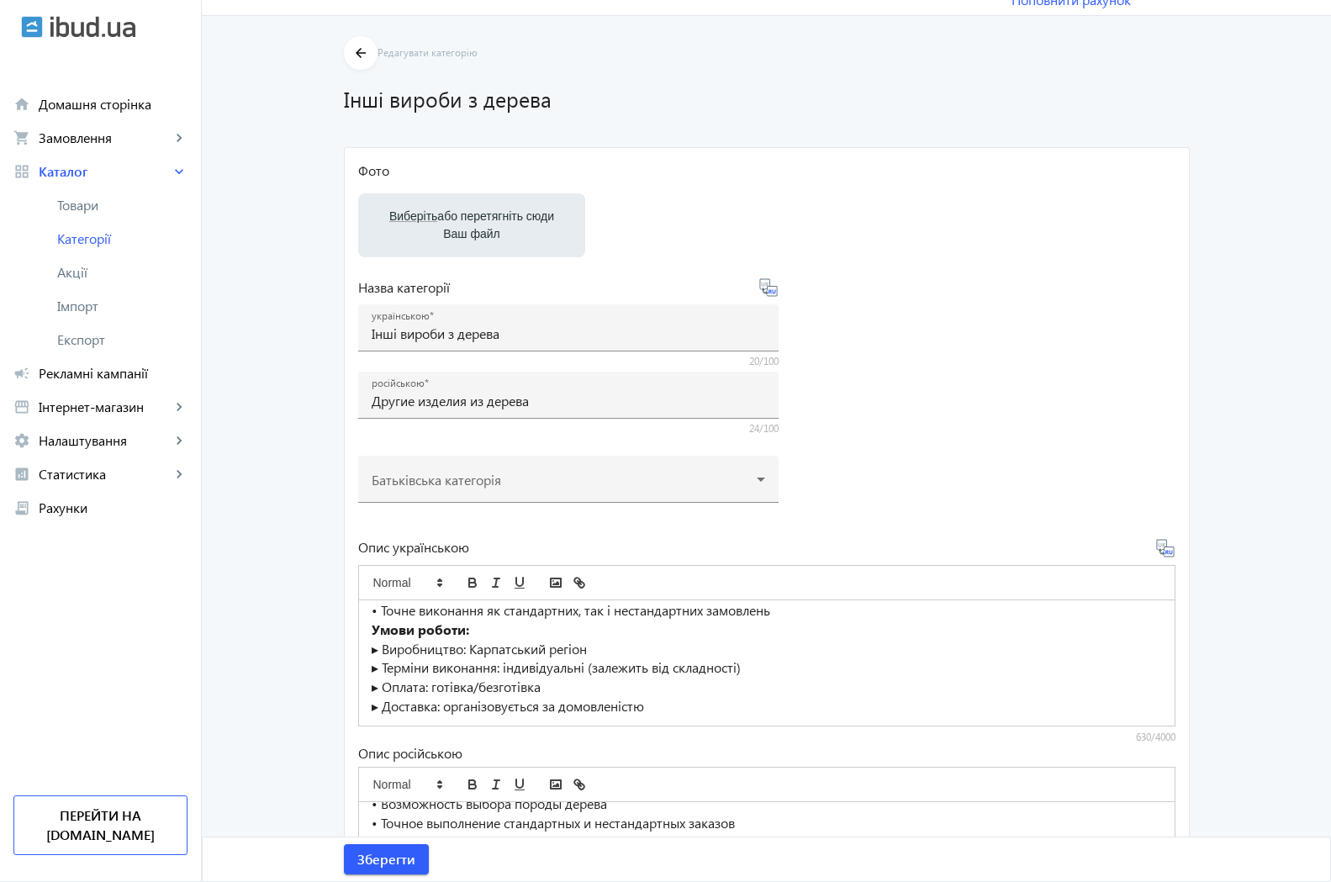
click at [412, 223] on span "Виберіть" at bounding box center [413, 215] width 48 height 13
click at [412, 224] on input "Виберіть або перетягніть сюди Ваш файл" at bounding box center [472, 227] width 200 height 20
type input "C:\fakepath\doska strog.jpg"
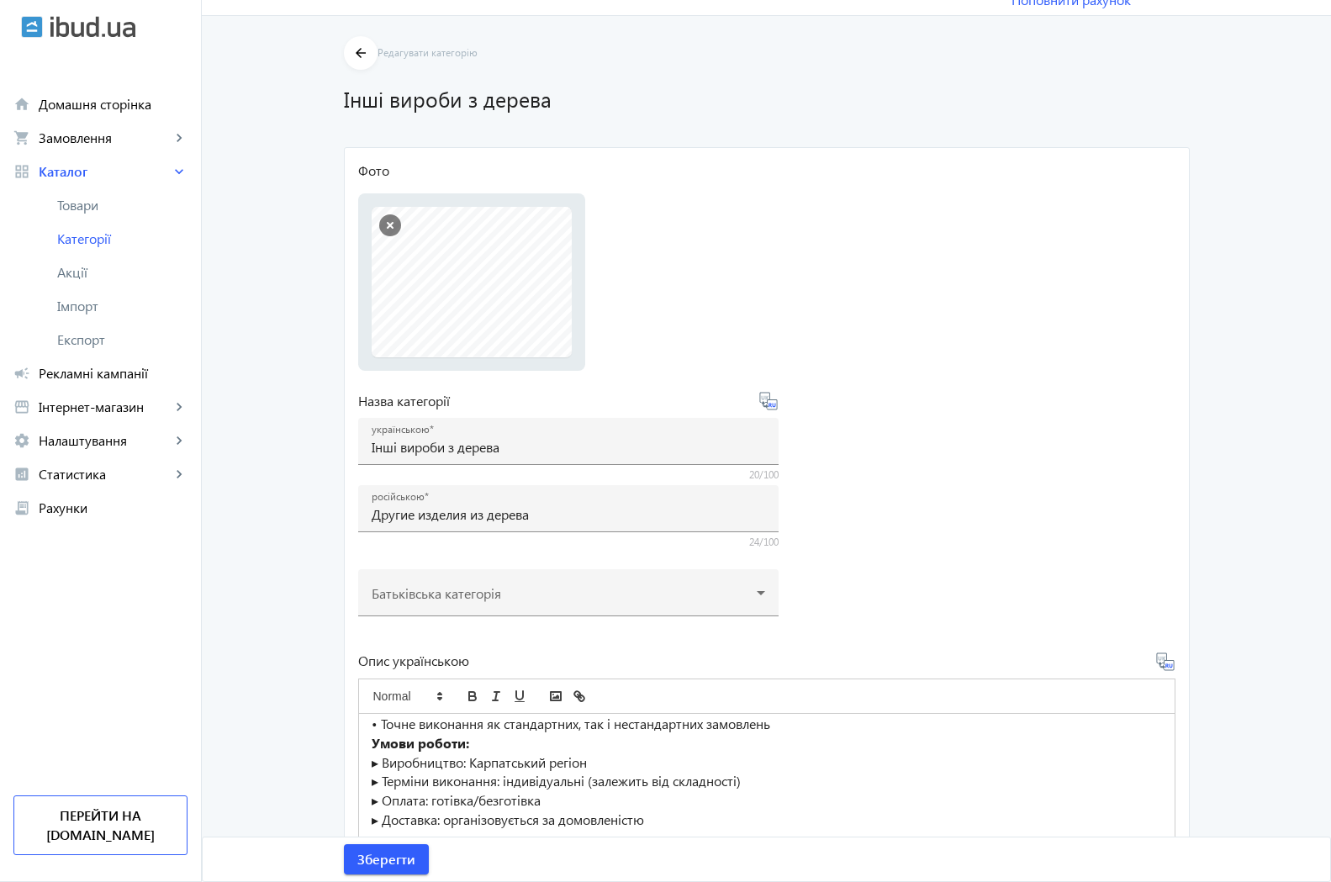
click at [752, 258] on file-loader "Фото Виберіть або перетягніть сюди Ваш файл doska strog.jpg doska strog.jpg 19 …" at bounding box center [767, 265] width 818 height 209
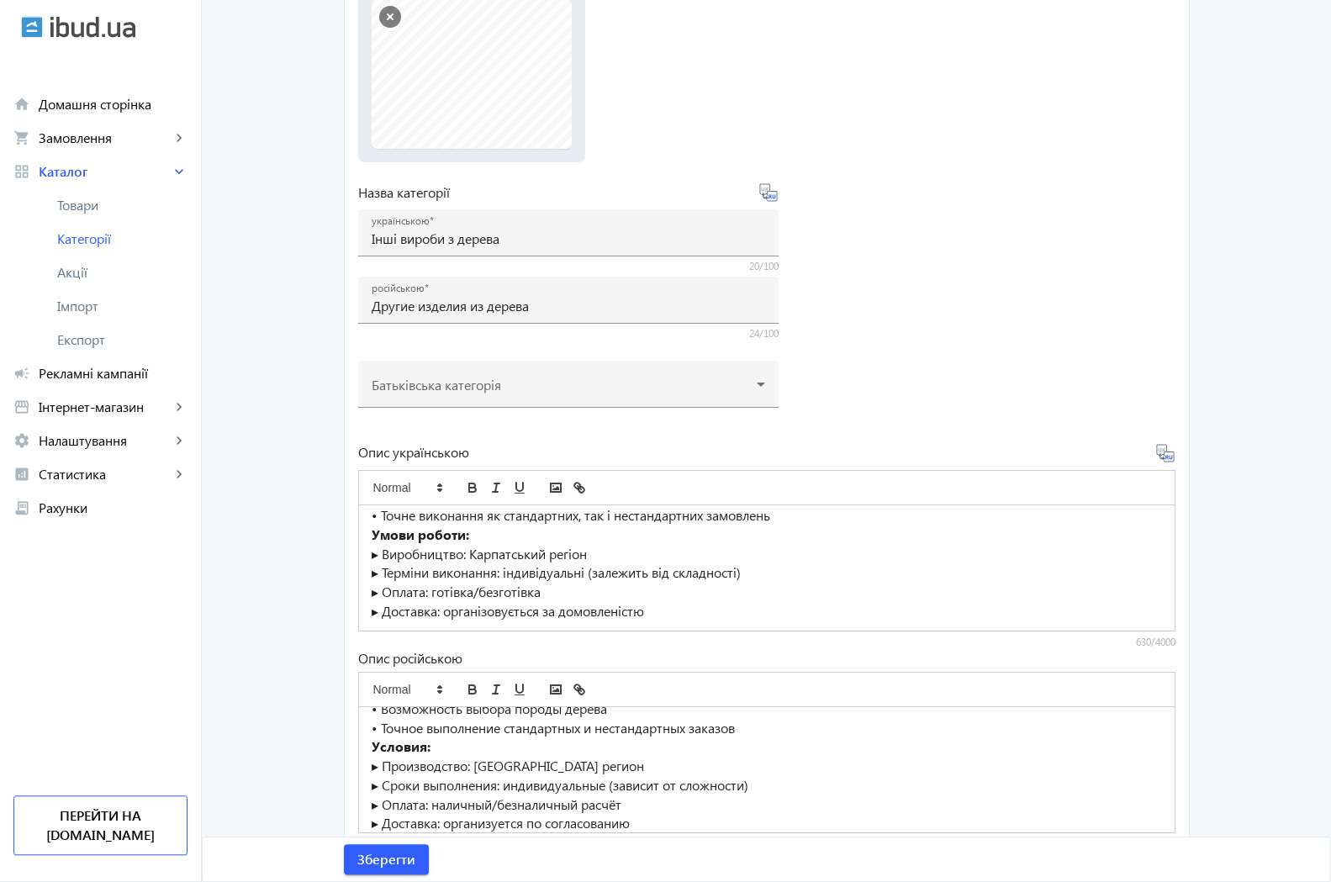
scroll to position [295, 0]
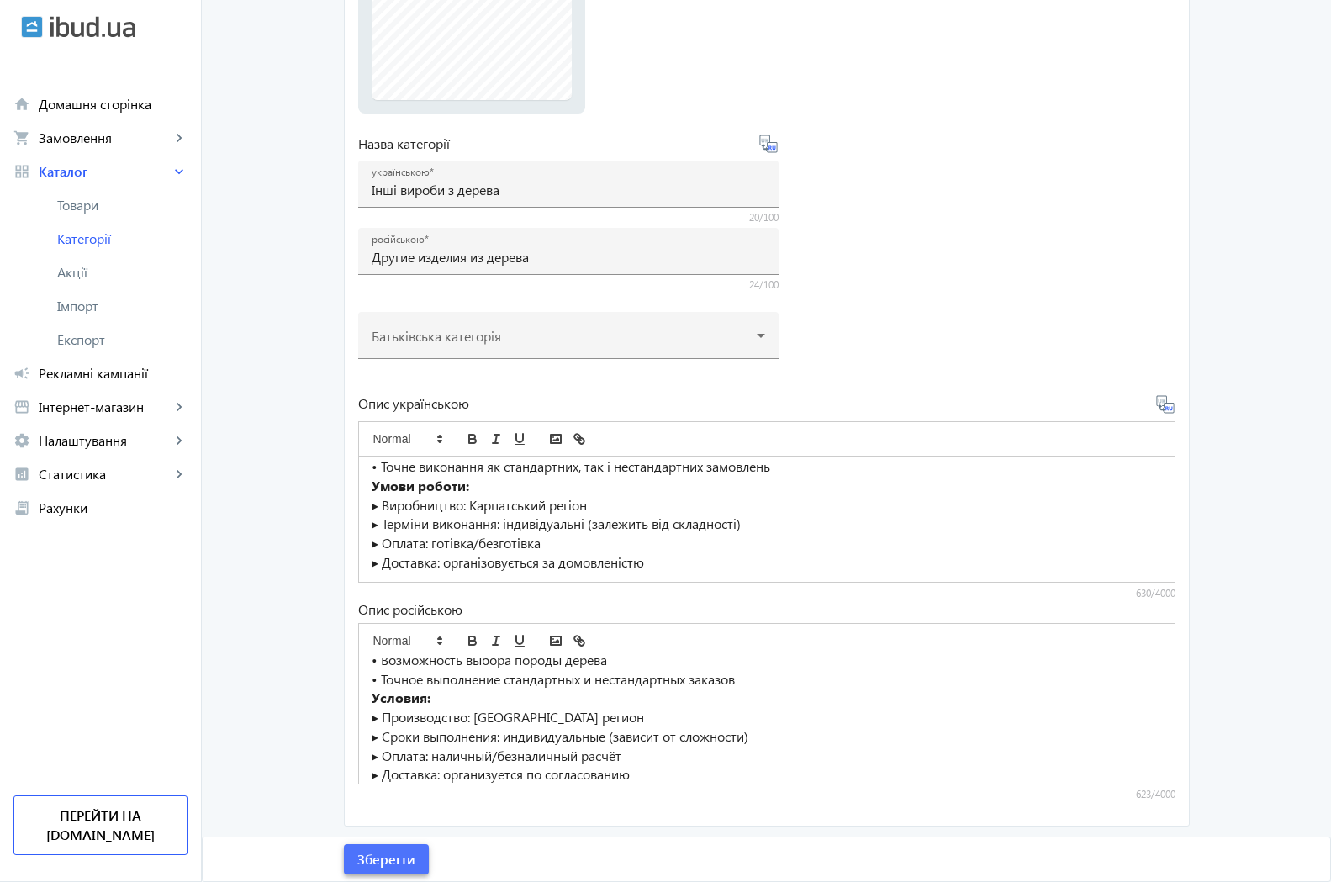
click at [384, 859] on span "Зберегти" at bounding box center [386, 859] width 58 height 19
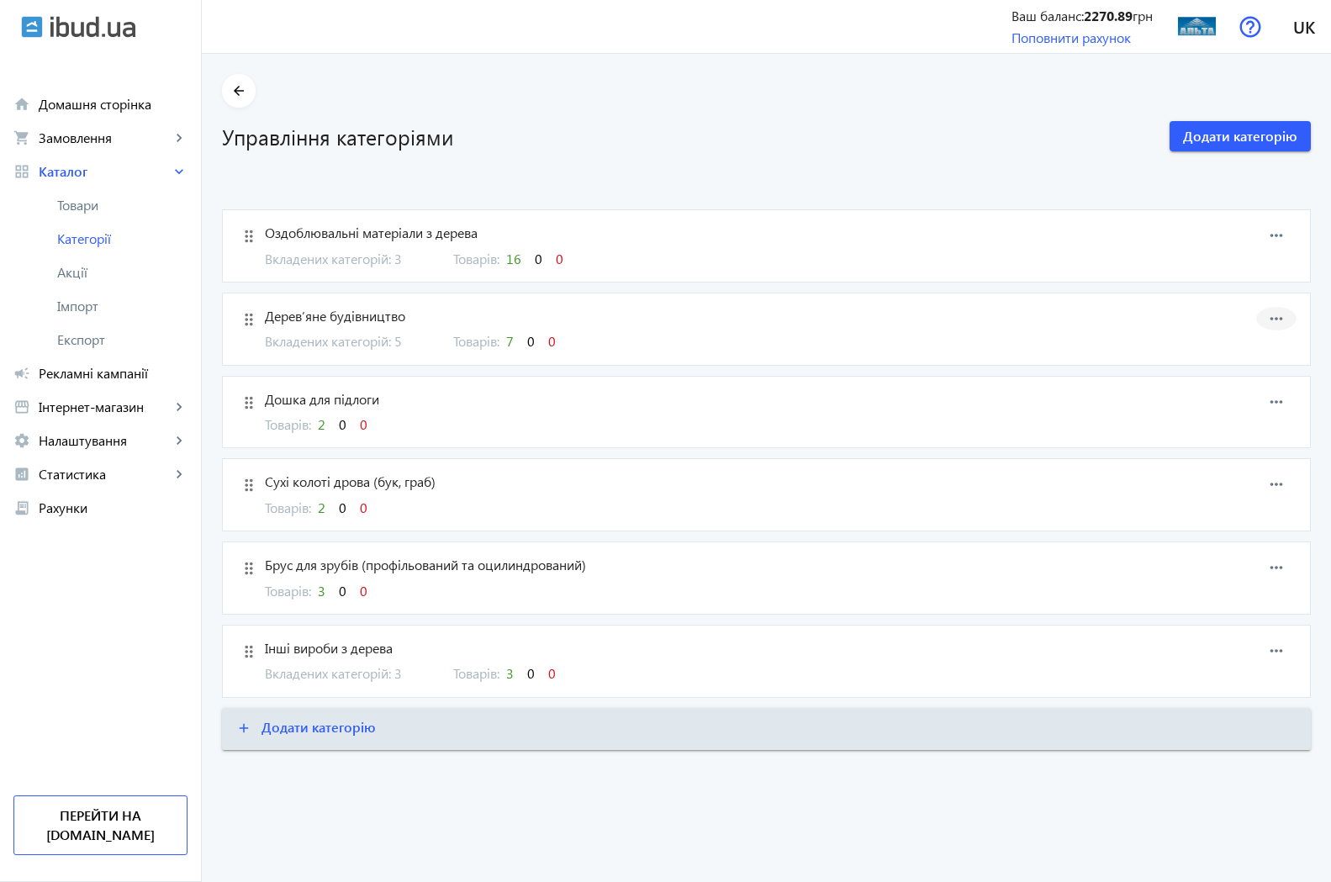
click at [1283, 320] on mat-icon "more_horiz" at bounding box center [1276, 318] width 25 height 25
click at [1251, 335] on span "Редагувати" at bounding box center [1249, 332] width 67 height 13
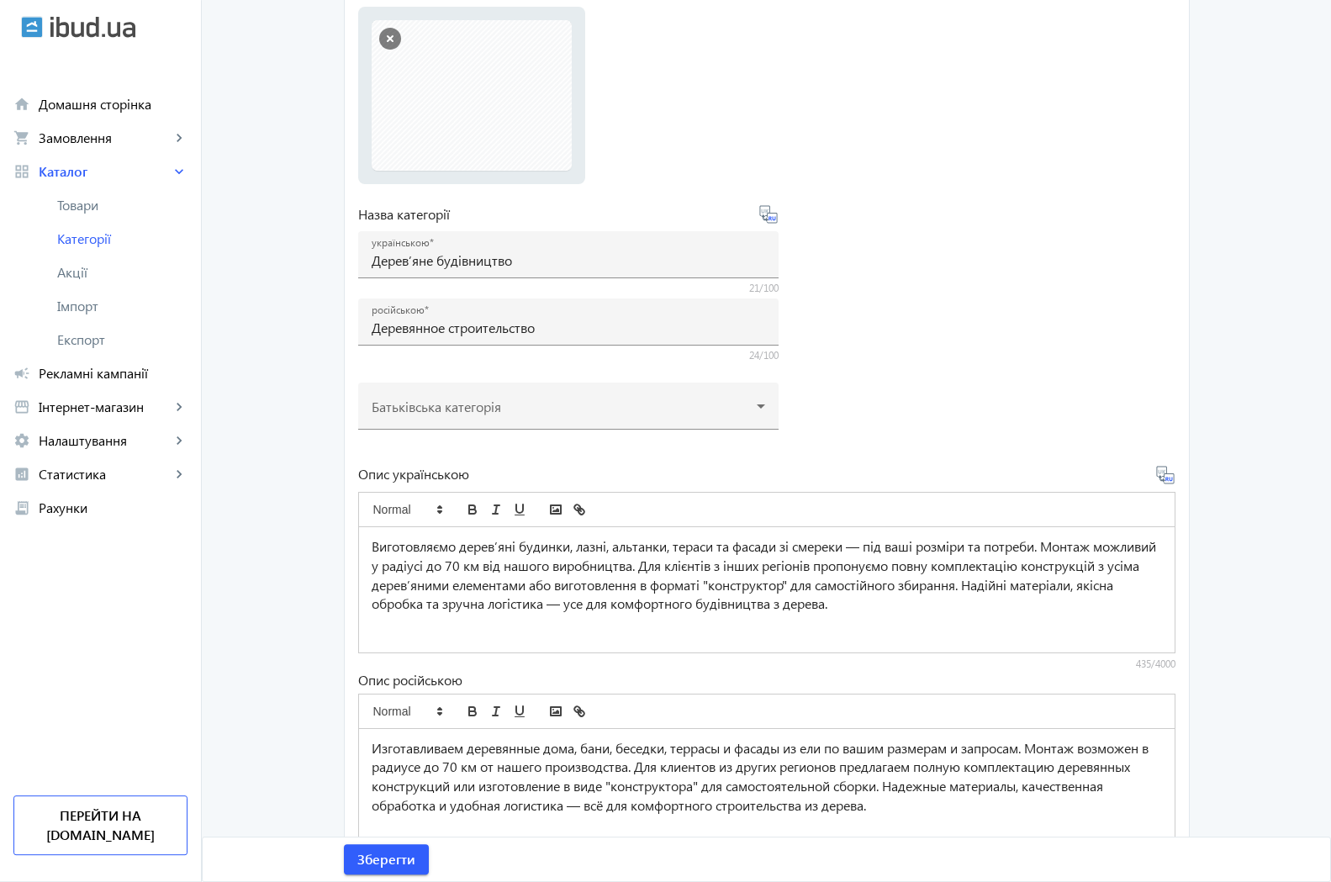
scroll to position [257, 0]
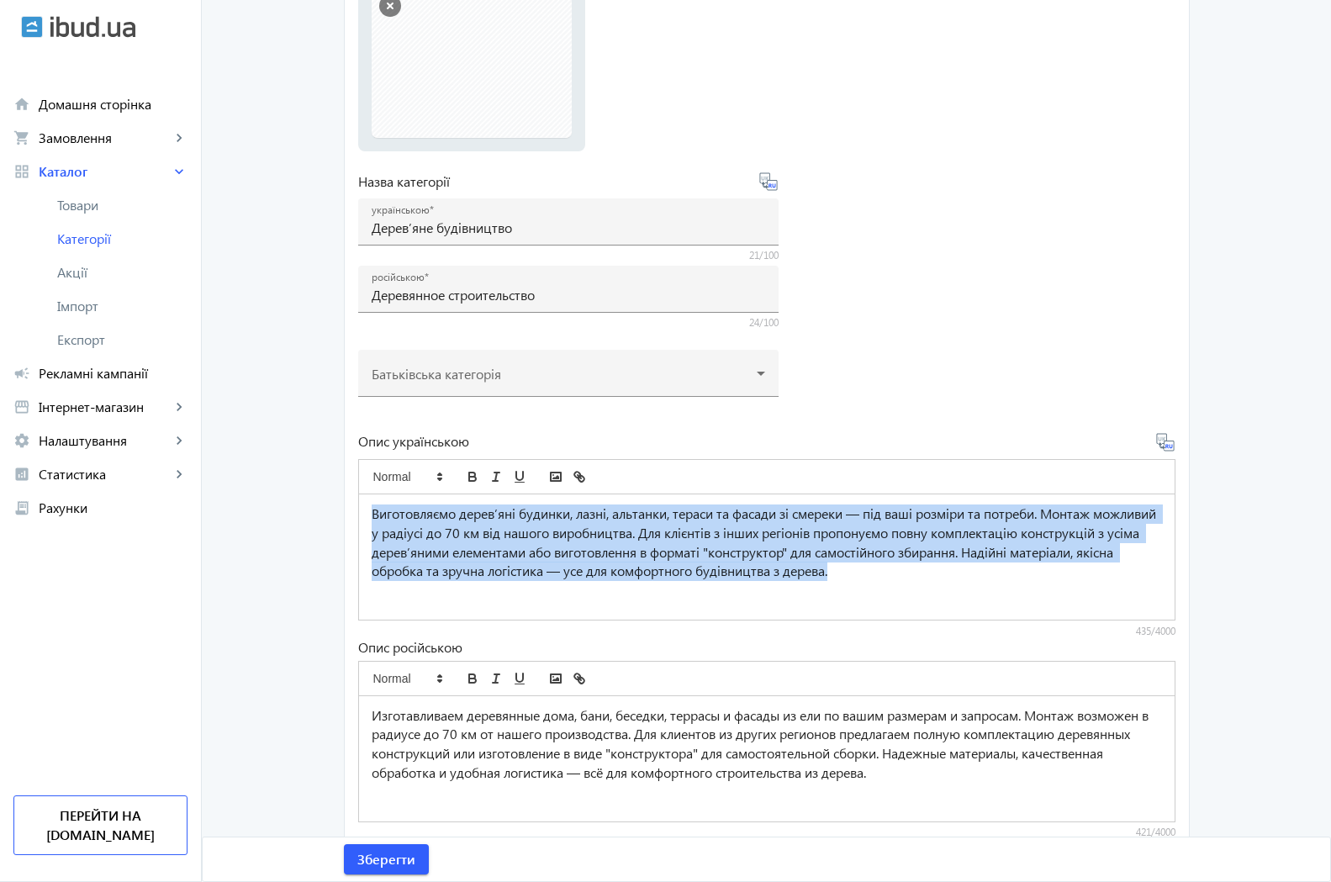
drag, startPoint x: 366, startPoint y: 514, endPoint x: 885, endPoint y: 577, distance: 522.7
click at [1175, 620] on div "Виготовляємо дерев’яні будинки, лазні, альтанки, тераси та фасади зі смереки — …" at bounding box center [767, 557] width 816 height 125
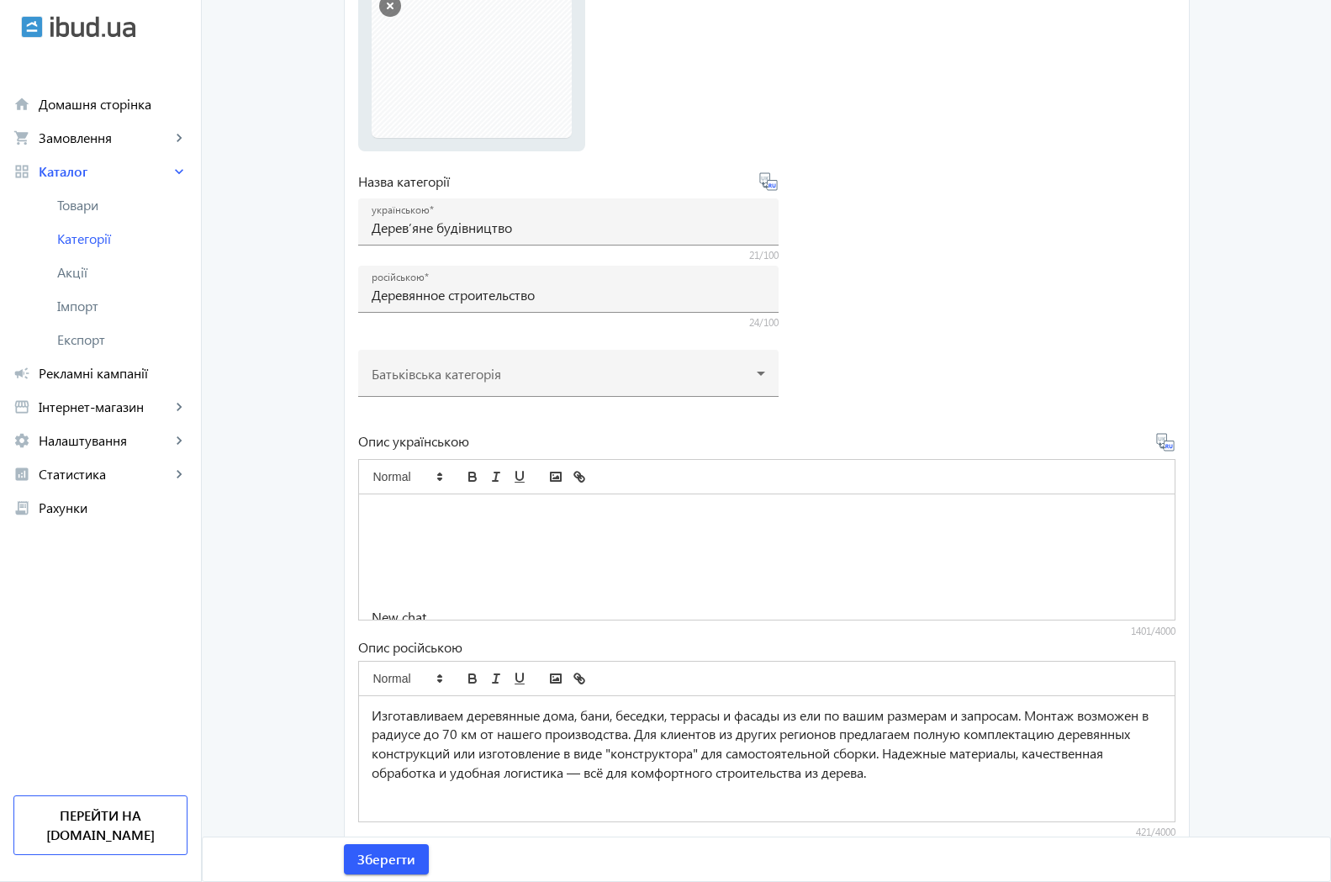
scroll to position [831, 0]
click at [372, 546] on p at bounding box center [767, 552] width 791 height 19
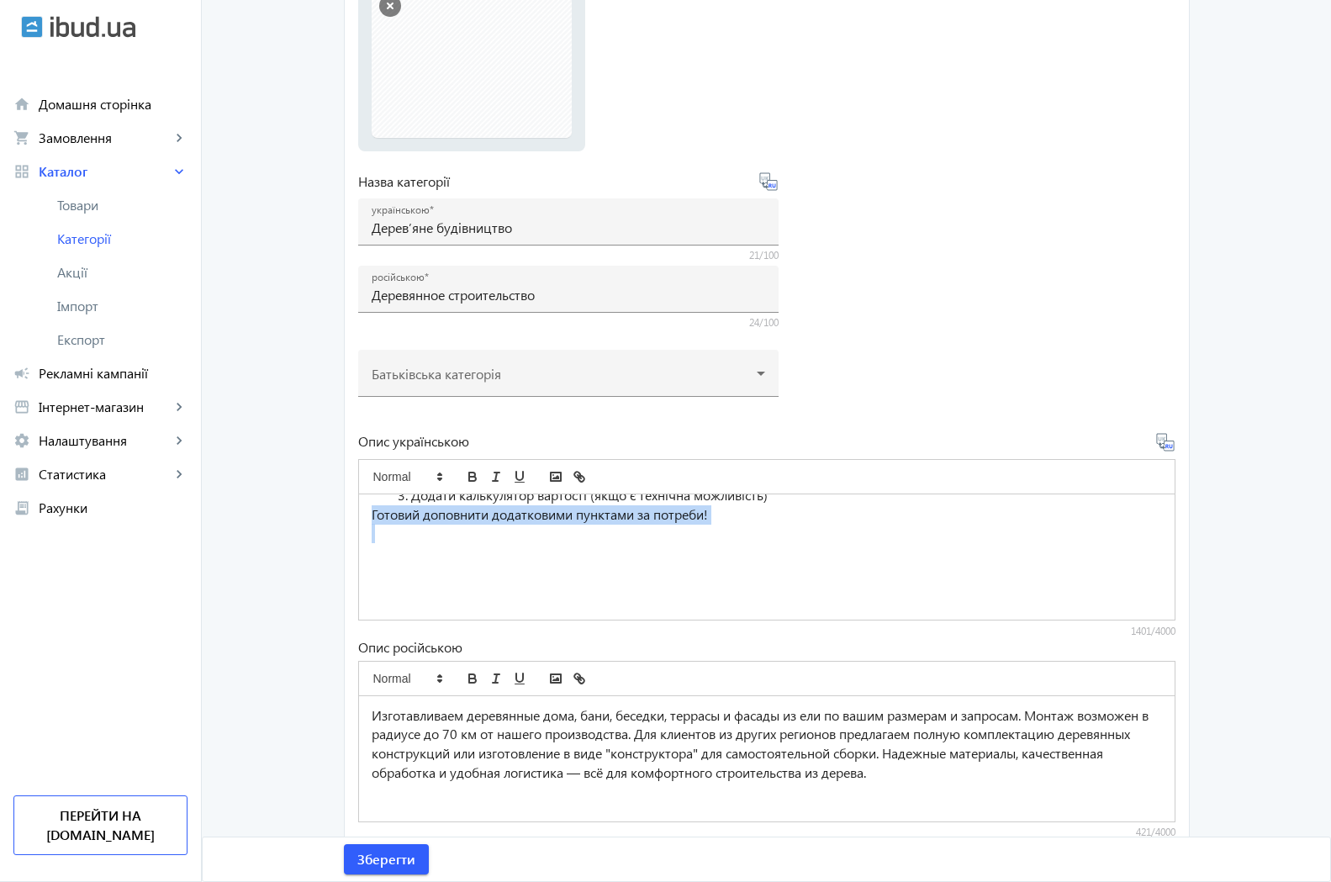
drag, startPoint x: 367, startPoint y: 514, endPoint x: 748, endPoint y: 539, distance: 381.8
click at [748, 539] on div "Дерев'яне будівництво Основні напрямки: [GEOGRAPHIC_DATA] під ключ (каркасні, з…" at bounding box center [767, 557] width 816 height 125
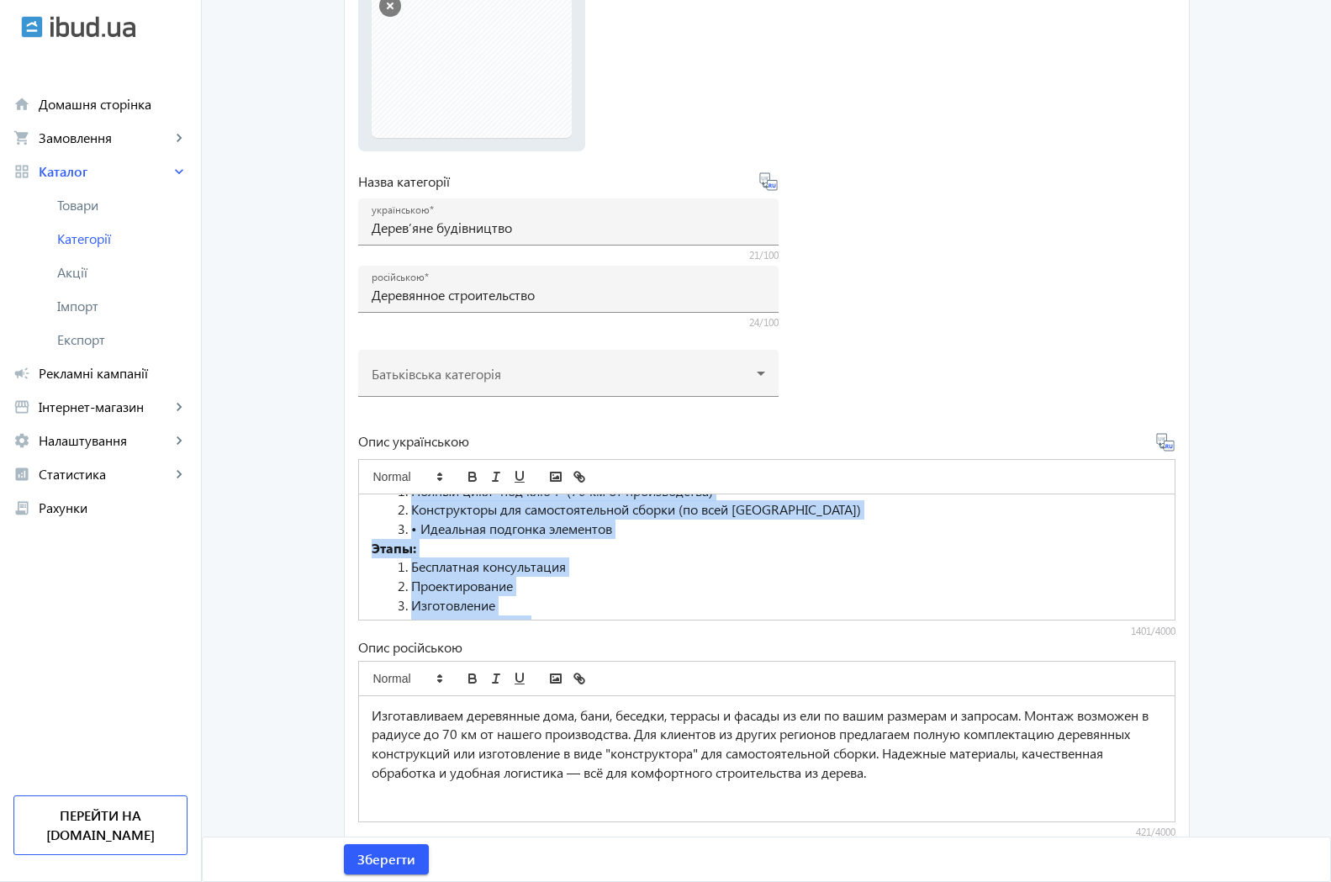
scroll to position [937, 0]
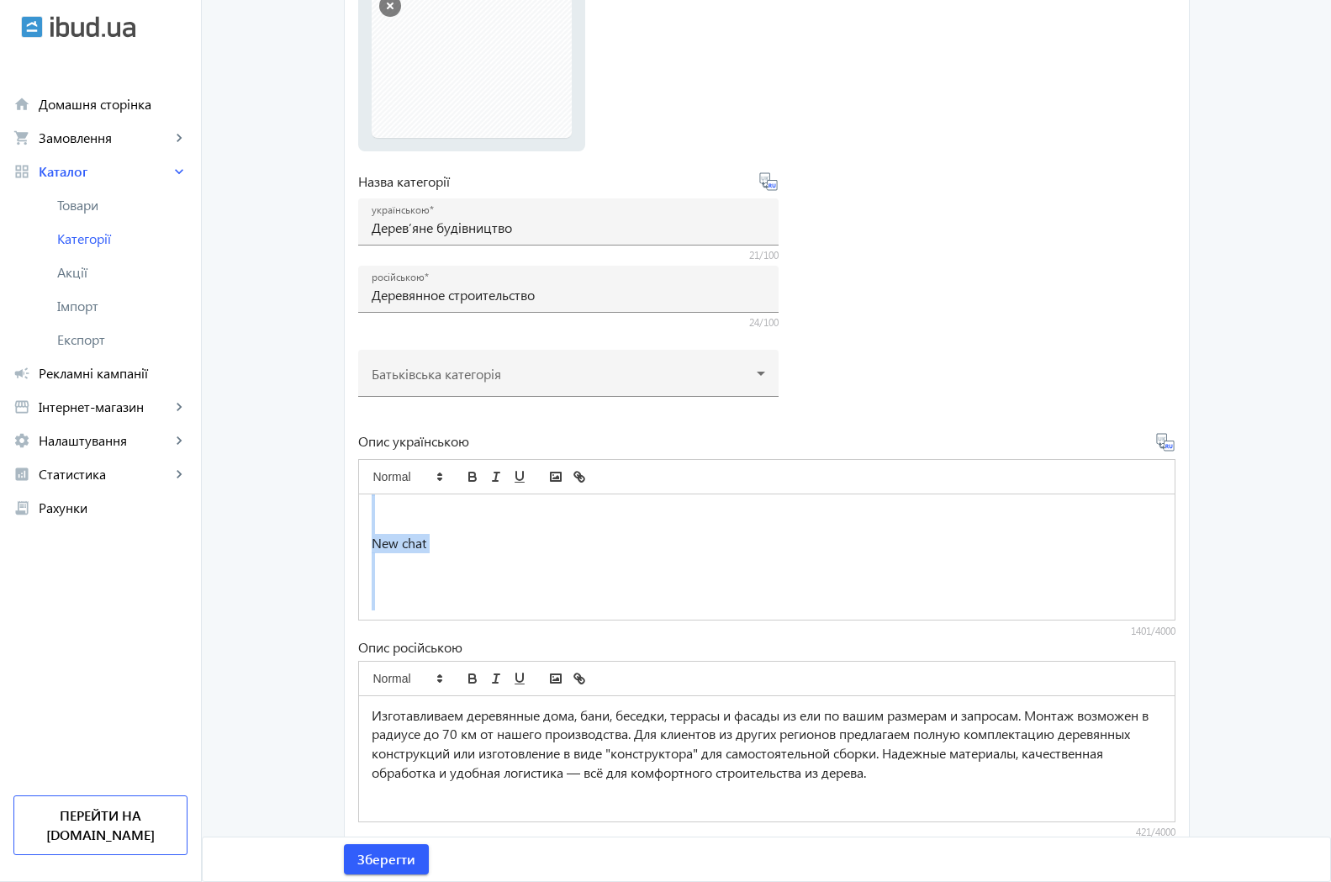
drag, startPoint x: 361, startPoint y: 545, endPoint x: 905, endPoint y: 691, distance: 563.5
click at [906, 620] on div "Дерев'яне будівництво Основні напрямки: [GEOGRAPHIC_DATA] під ключ (каркасні, з…" at bounding box center [767, 557] width 816 height 125
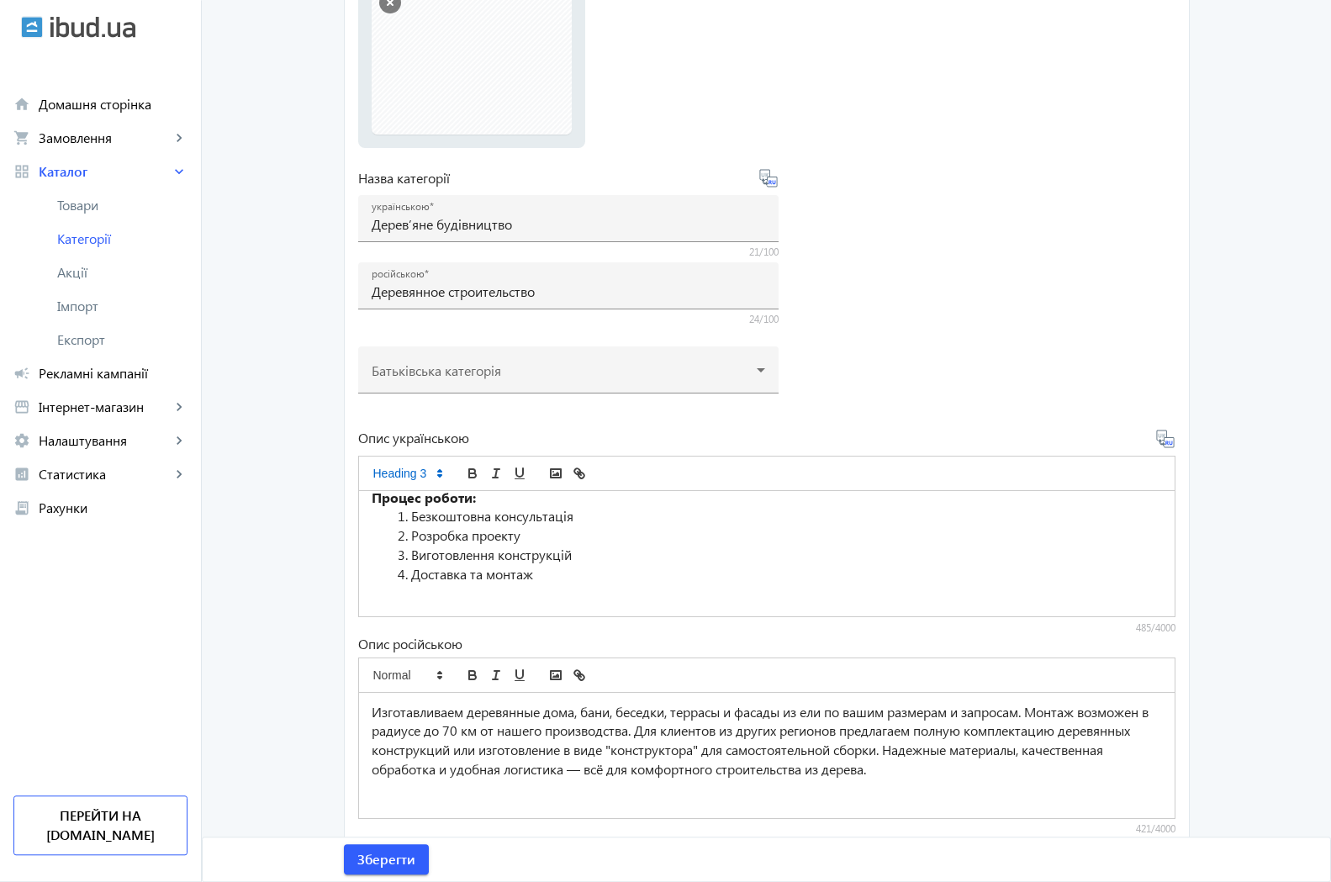
scroll to position [295, 0]
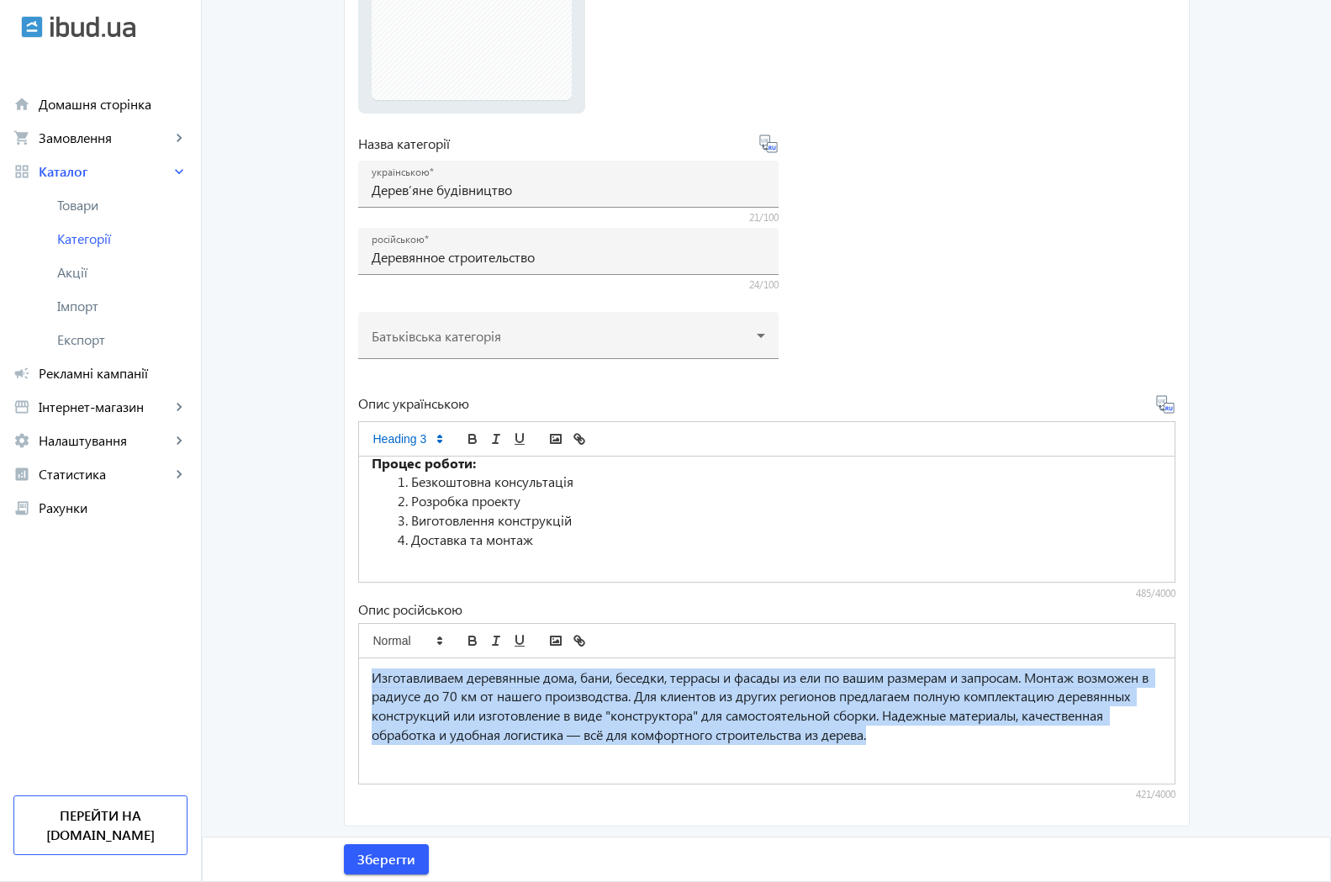
drag, startPoint x: 361, startPoint y: 676, endPoint x: 1168, endPoint y: 794, distance: 816.0
click at [1168, 784] on div "Изготавливаем деревянные дома, бани, беседки, террасы и фасады из ели по вашим …" at bounding box center [767, 721] width 816 height 125
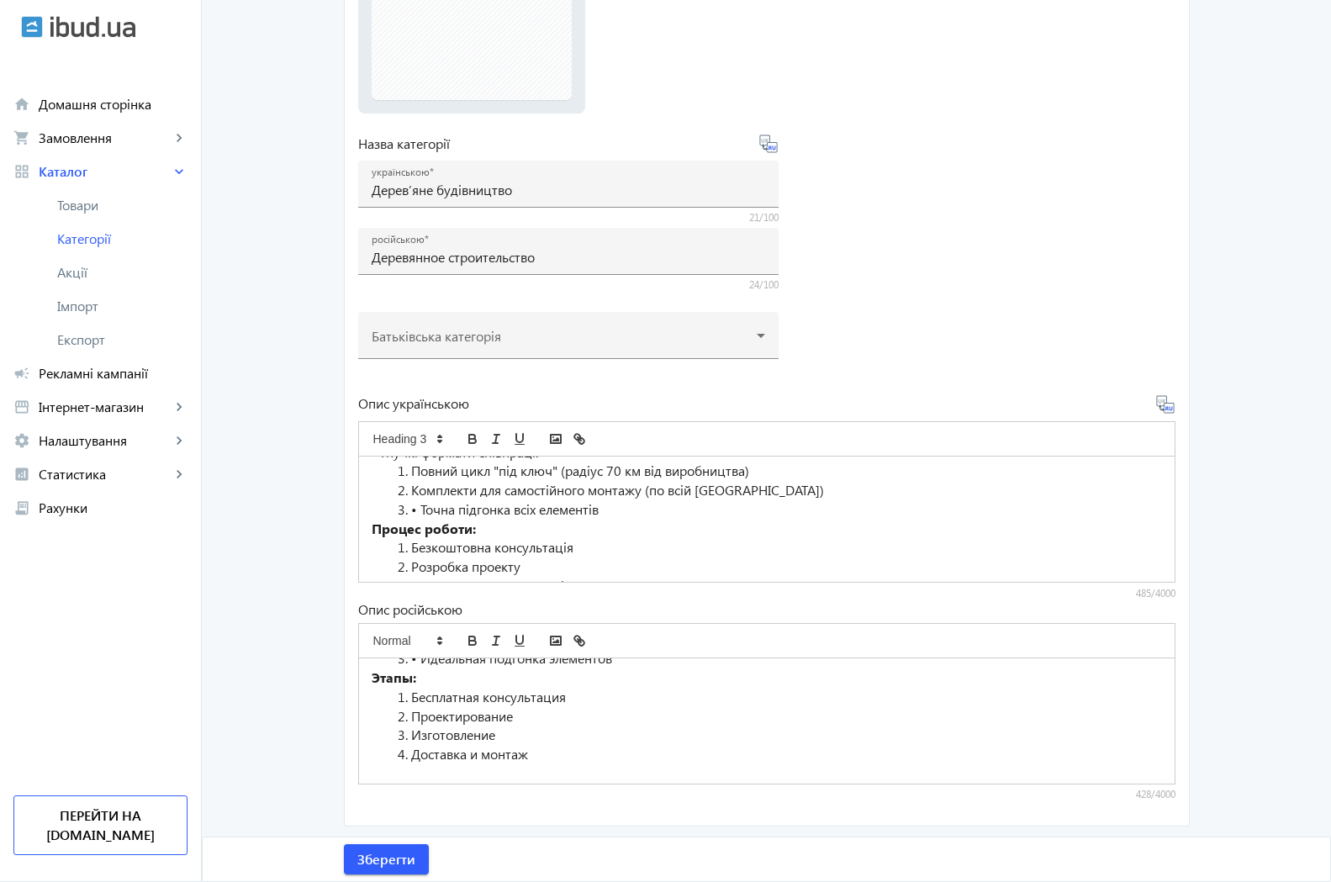
scroll to position [140, 0]
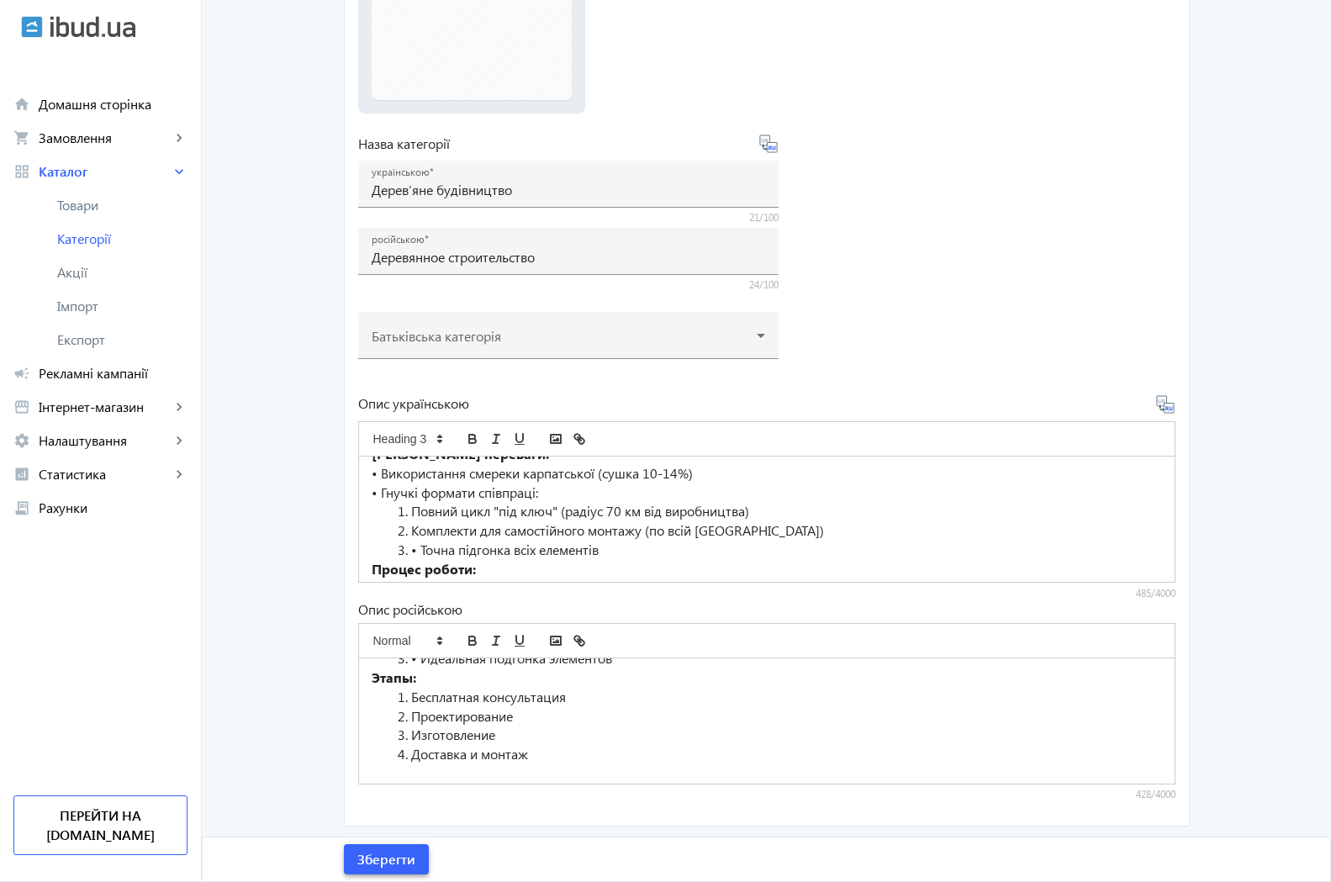
click at [382, 860] on span "Зберегти" at bounding box center [386, 859] width 58 height 19
